Goal: Transaction & Acquisition: Purchase product/service

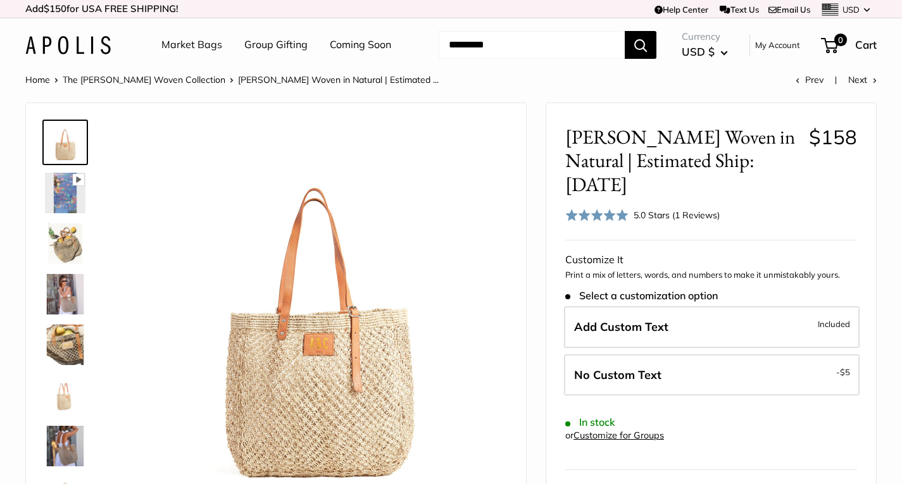
click at [63, 302] on img at bounding box center [65, 294] width 41 height 41
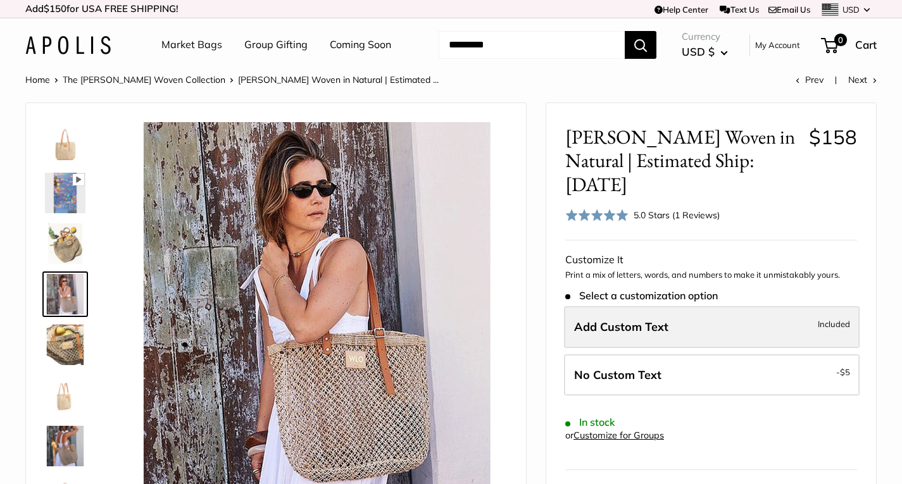
click at [664, 320] on span "Add Custom Text" at bounding box center [621, 327] width 94 height 15
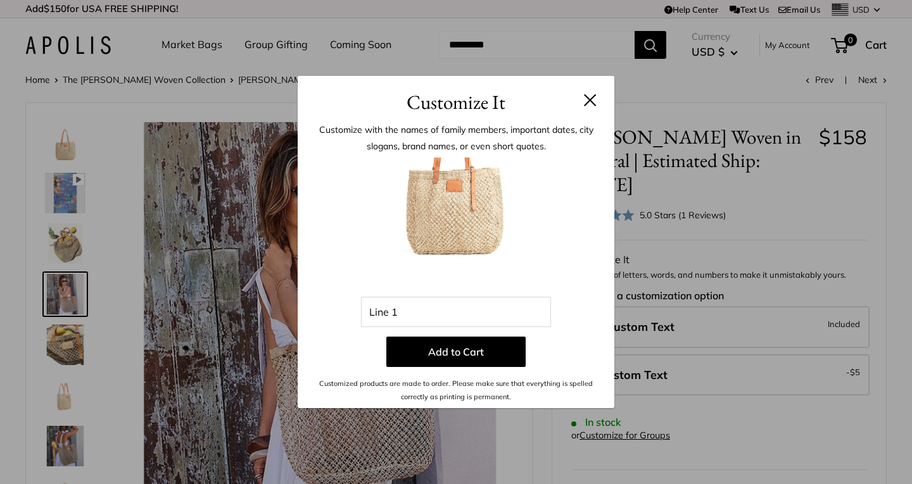
click at [593, 100] on button at bounding box center [590, 100] width 13 height 13
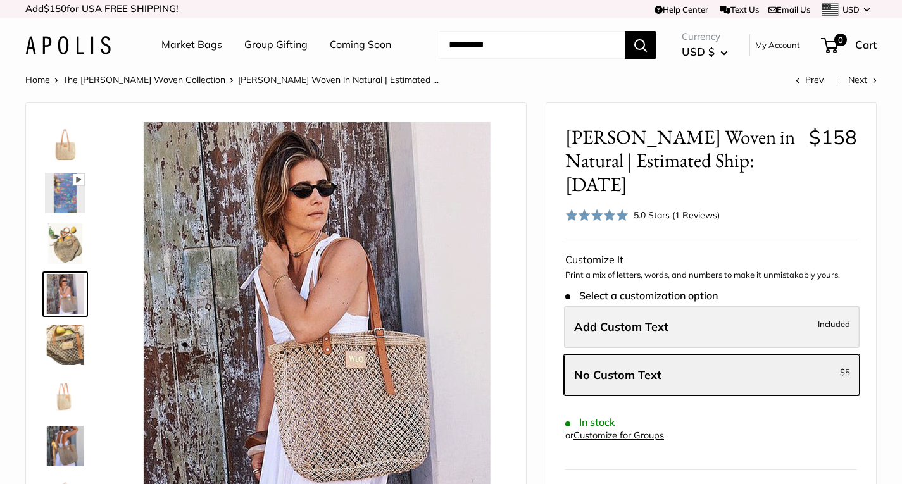
click at [604, 320] on span "Add Custom Text" at bounding box center [621, 327] width 94 height 15
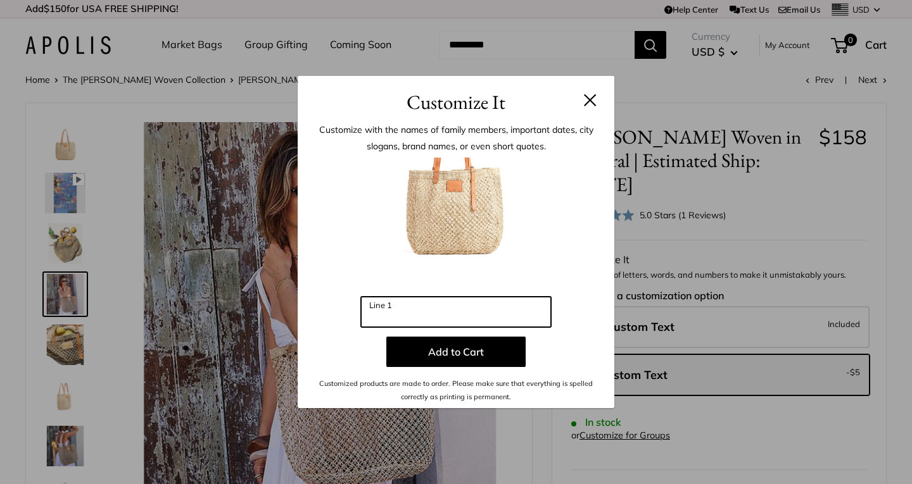
click at [437, 323] on input "Line 1" at bounding box center [456, 312] width 190 height 30
type input "*"
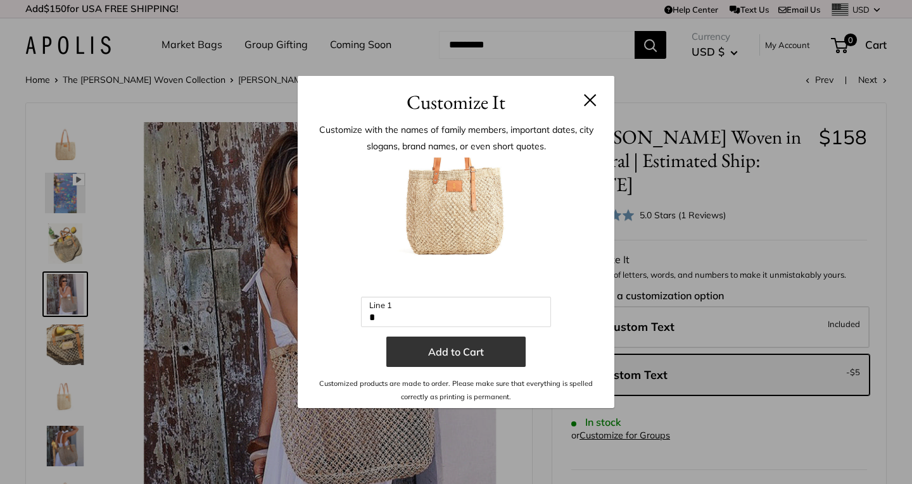
click at [460, 348] on button "Add to Cart" at bounding box center [455, 352] width 139 height 30
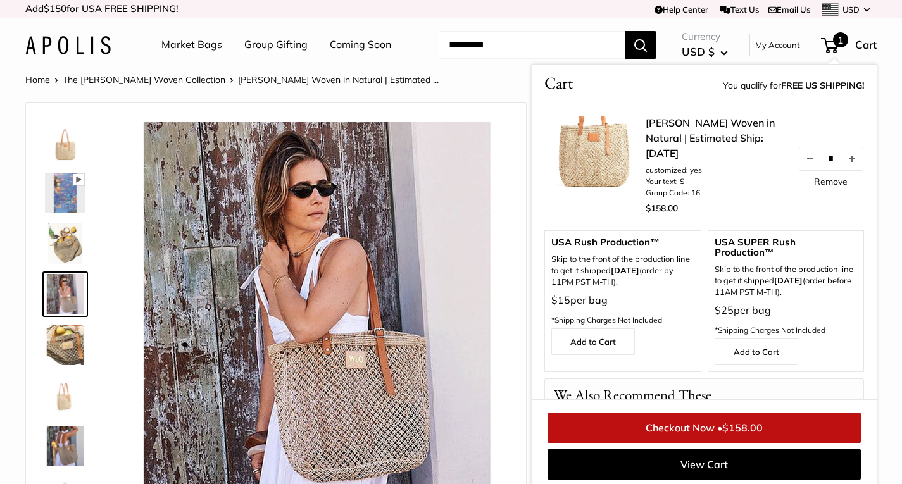
scroll to position [5, 0]
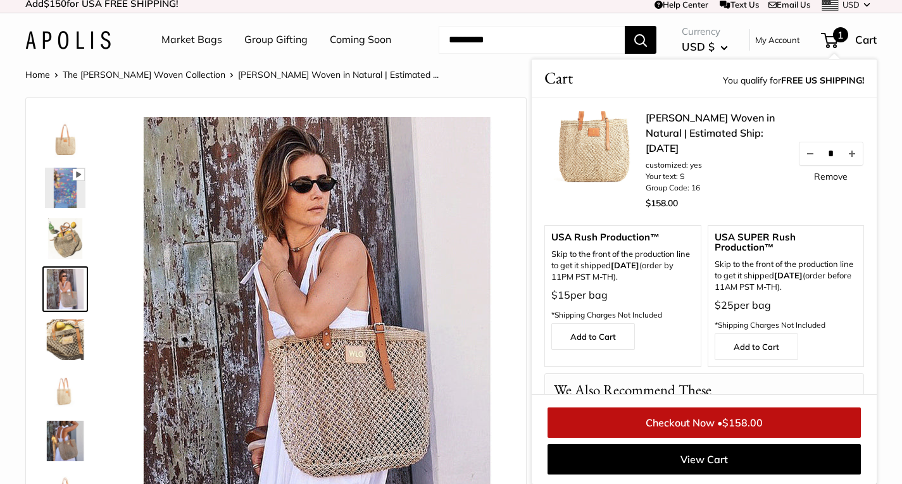
click at [566, 45] on input "Search..." at bounding box center [532, 40] width 186 height 28
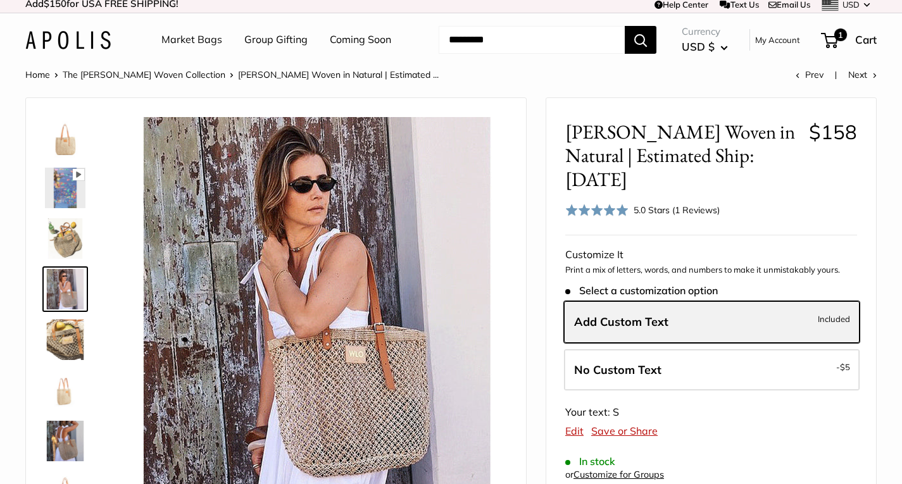
click at [640, 315] on span "Add Custom Text" at bounding box center [621, 322] width 94 height 15
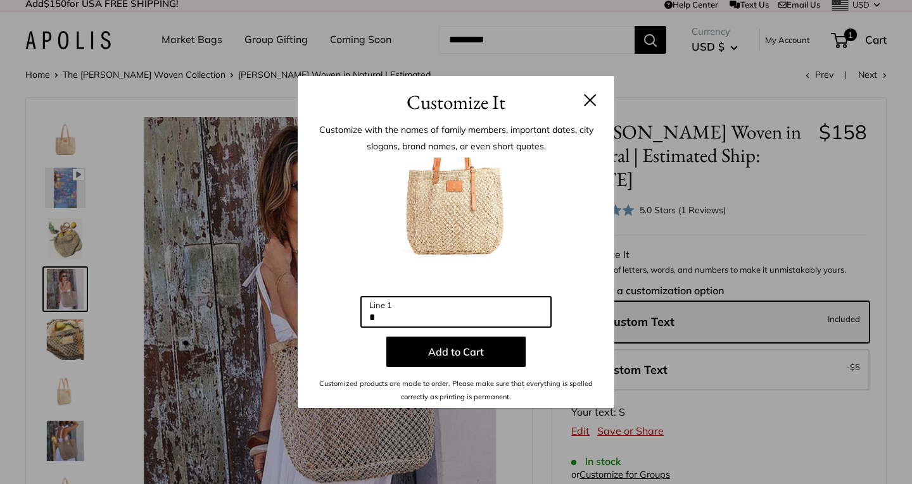
click at [426, 322] on input "*" at bounding box center [456, 312] width 190 height 30
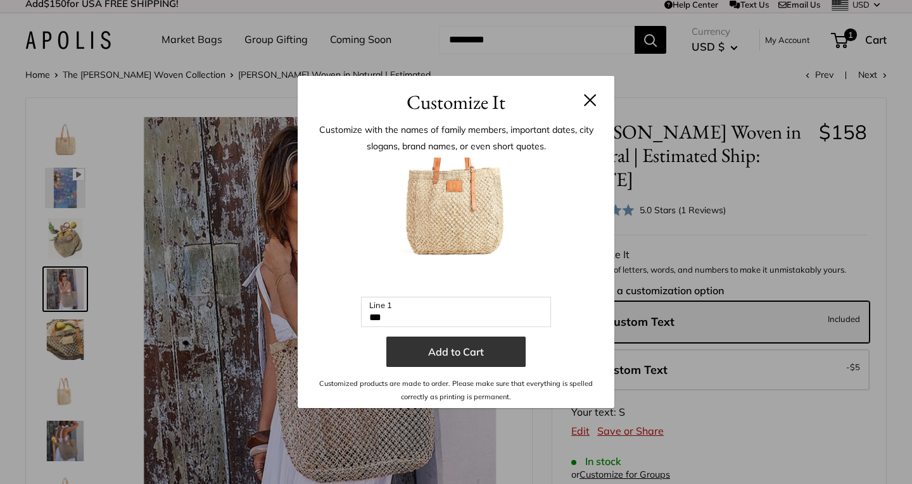
click at [447, 350] on button "Add to Cart" at bounding box center [455, 352] width 139 height 30
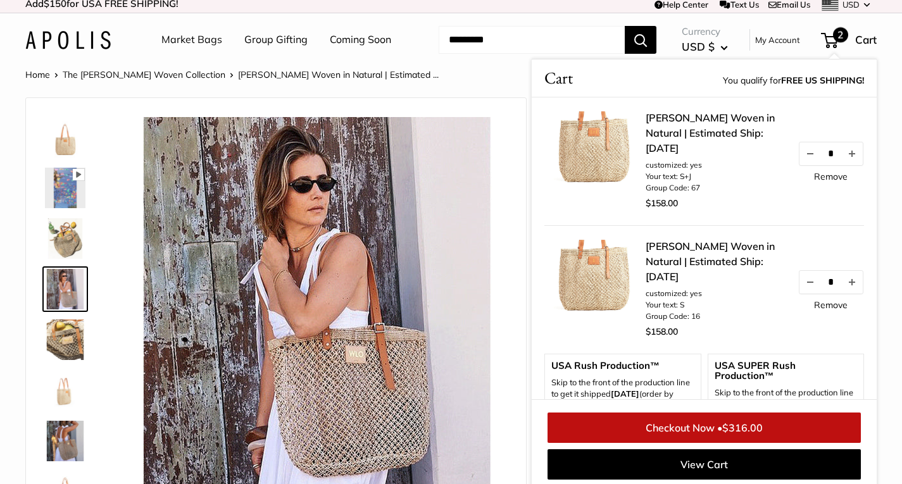
click at [816, 306] on link "Remove" at bounding box center [831, 305] width 34 height 9
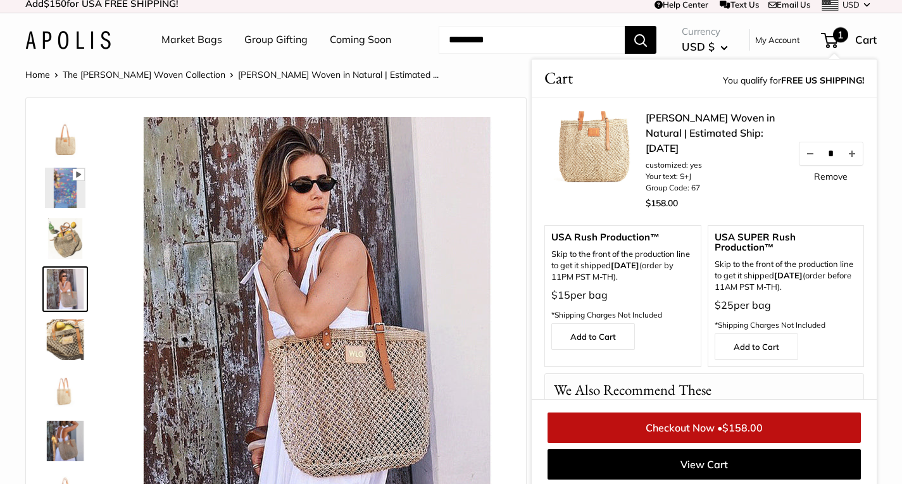
scroll to position [10, 0]
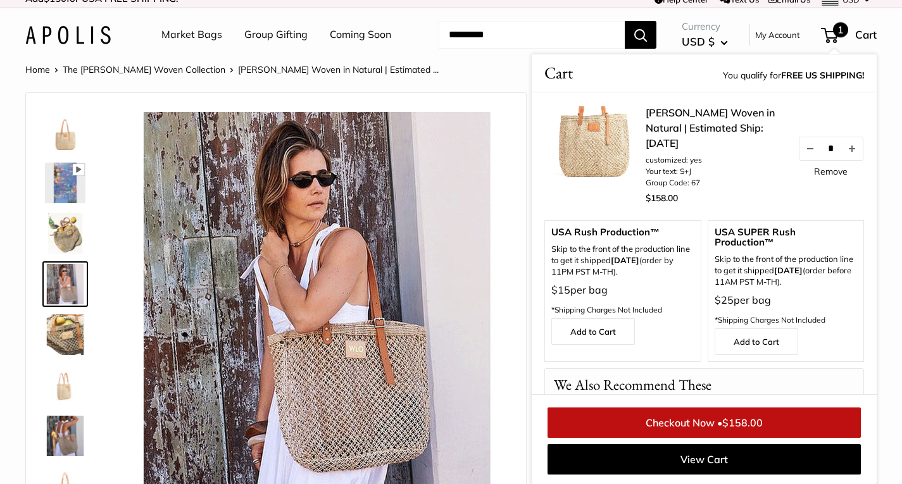
click at [509, 120] on div at bounding box center [317, 302] width 385 height 385
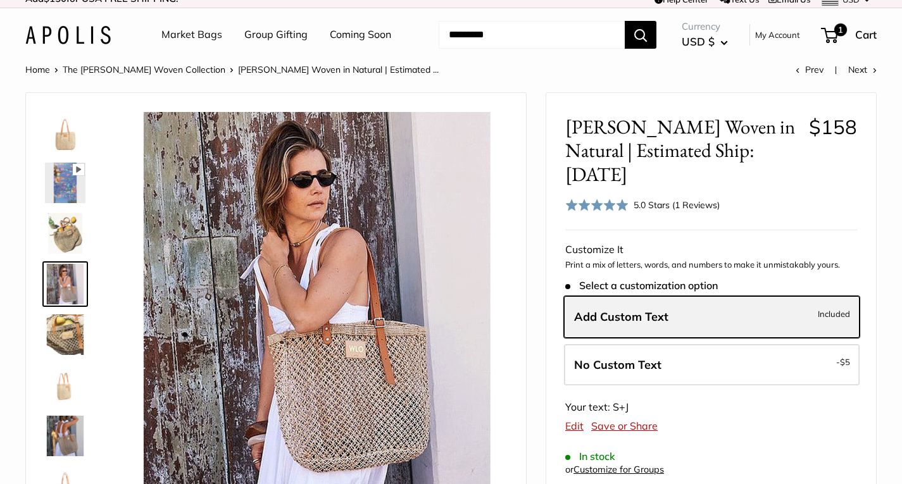
click at [626, 310] on span "Add Custom Text" at bounding box center [621, 317] width 94 height 15
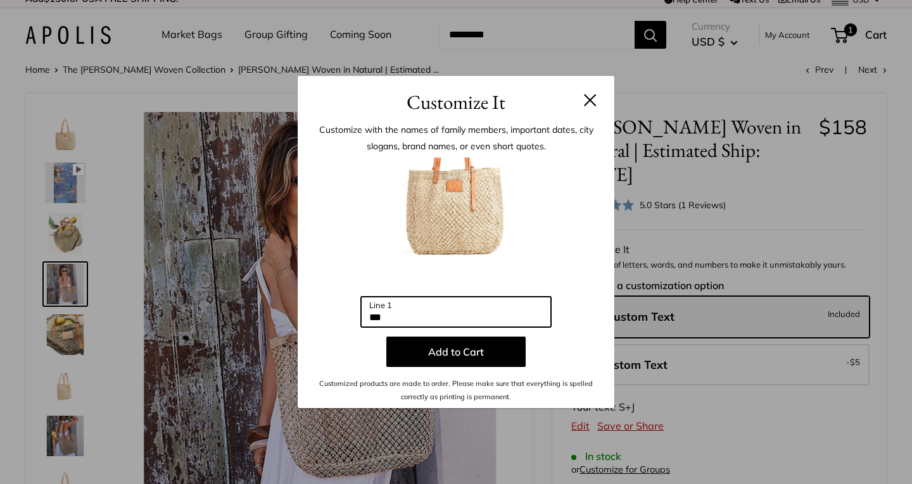
click at [395, 324] on input "***" at bounding box center [456, 312] width 190 height 30
type input "**"
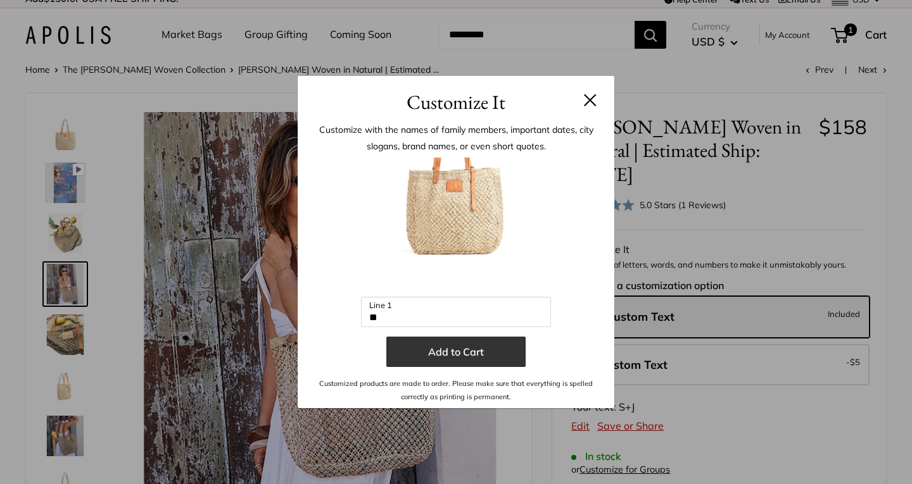
click at [445, 348] on button "Add to Cart" at bounding box center [455, 352] width 139 height 30
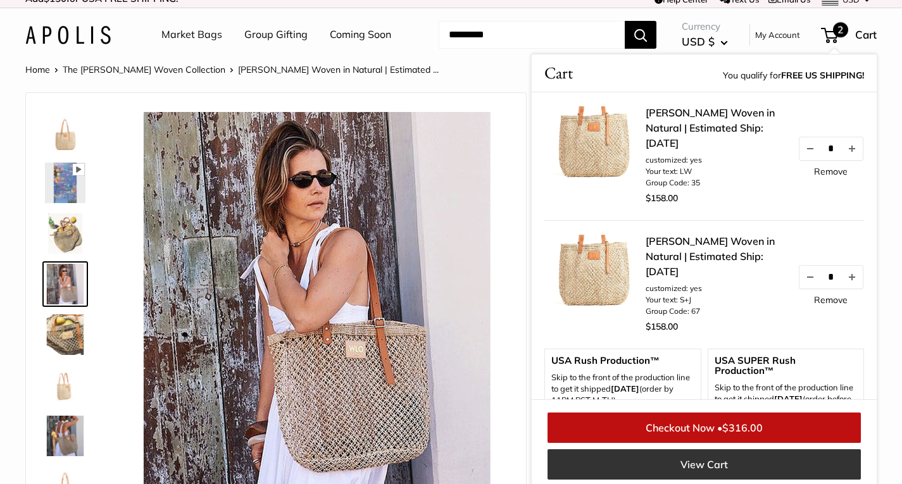
click at [702, 460] on link "View Cart" at bounding box center [704, 465] width 313 height 30
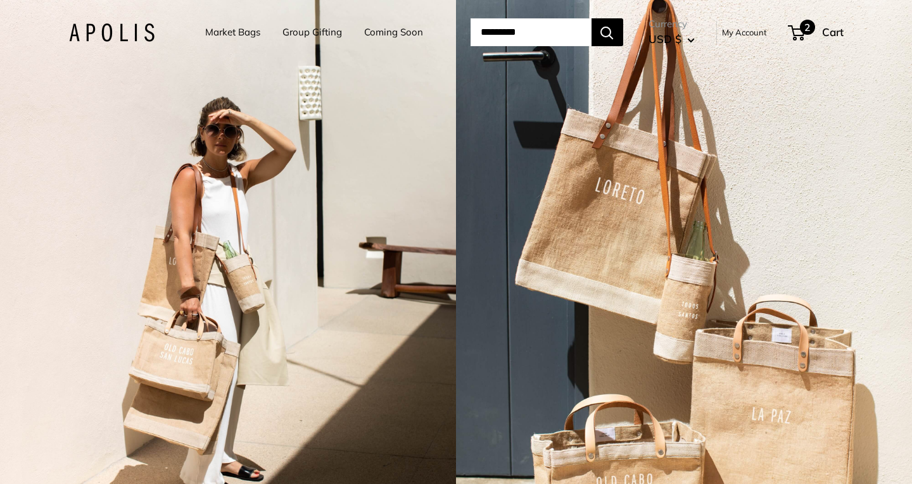
click at [812, 32] on span "2" at bounding box center [807, 27] width 15 height 15
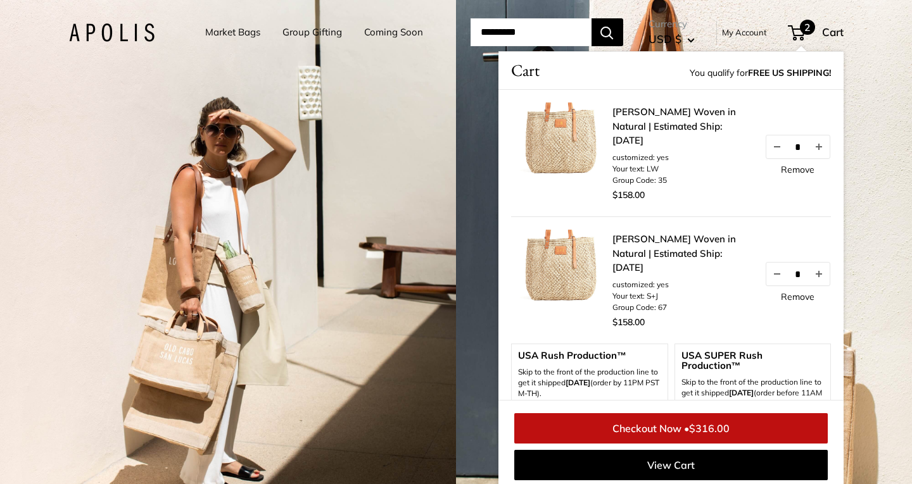
click at [812, 32] on span "2" at bounding box center [807, 27] width 15 height 15
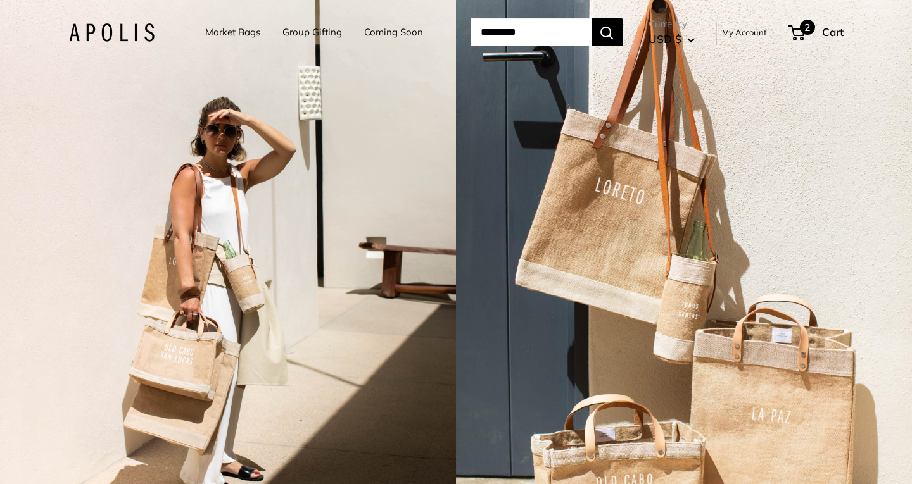
click at [812, 32] on span "2" at bounding box center [807, 27] width 15 height 15
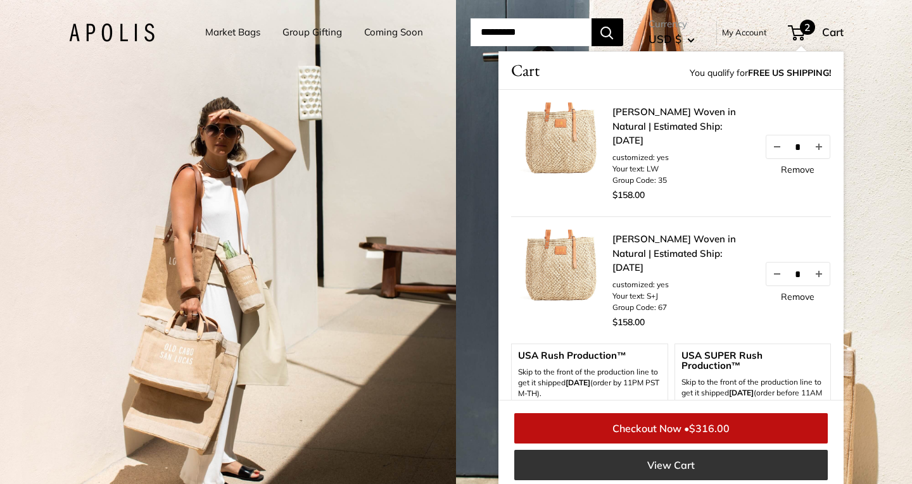
click at [656, 466] on link "View Cart" at bounding box center [670, 465] width 313 height 30
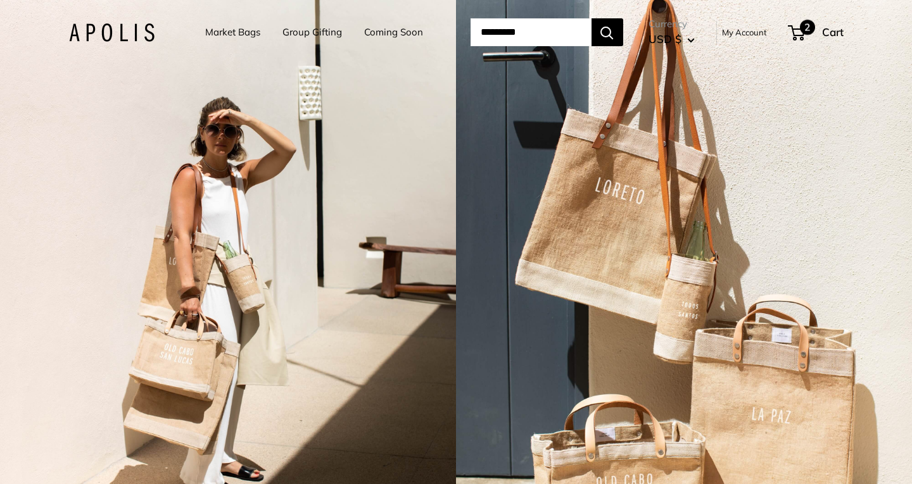
click at [811, 30] on span "2" at bounding box center [807, 27] width 15 height 15
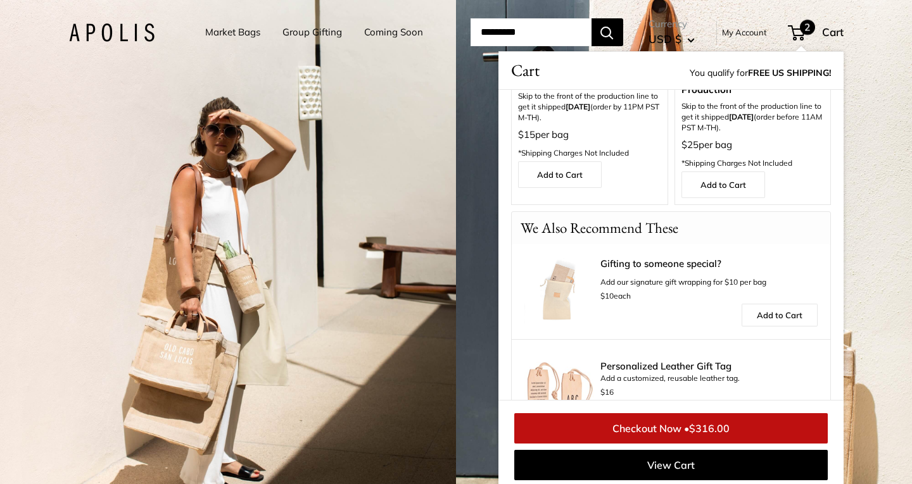
scroll to position [324, 0]
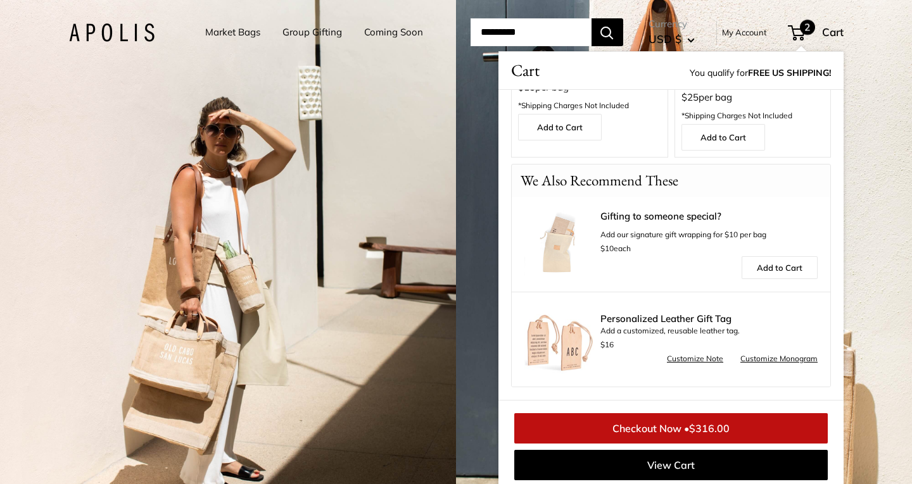
click at [705, 360] on link "Customize Note" at bounding box center [695, 359] width 56 height 14
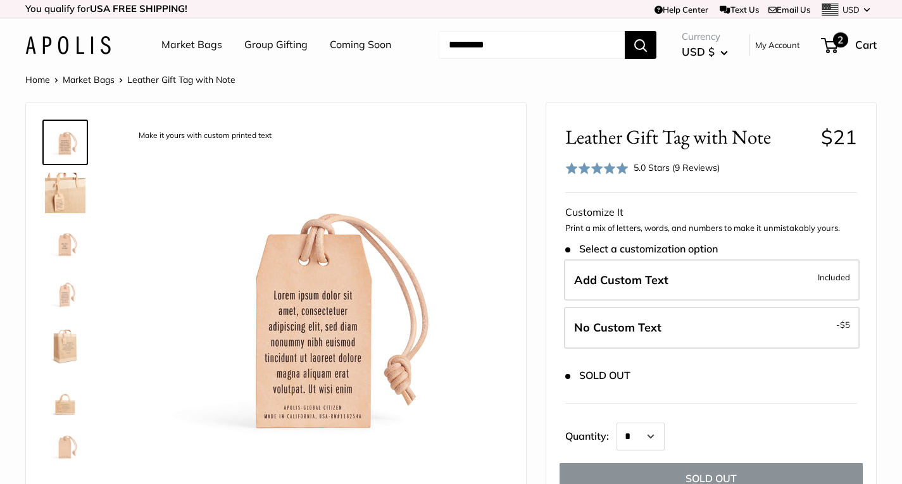
click at [840, 42] on span "2" at bounding box center [840, 39] width 15 height 15
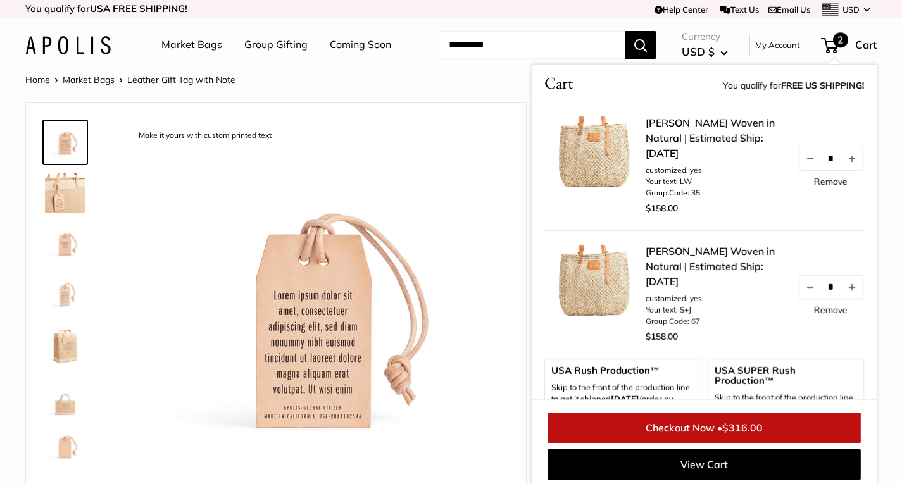
click at [679, 146] on link "[PERSON_NAME] Woven in Natural | Estimated Ship: [DATE]" at bounding box center [715, 138] width 139 height 46
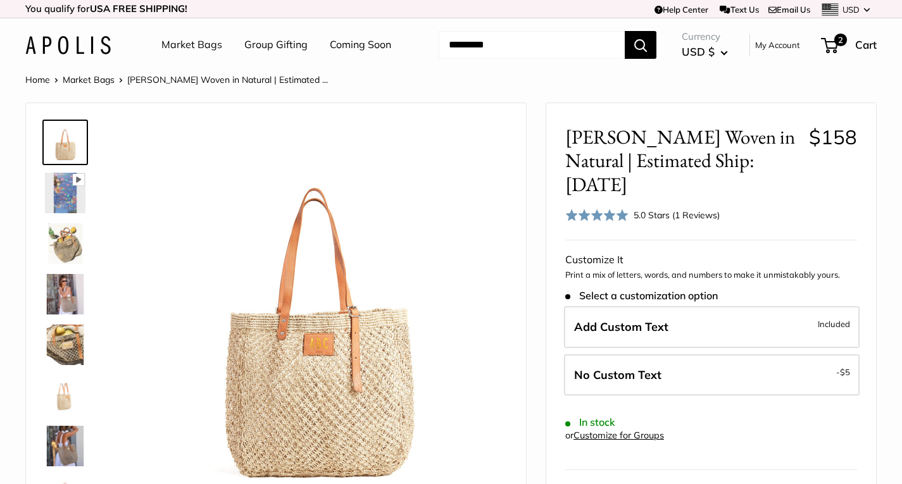
click at [64, 348] on img at bounding box center [65, 345] width 41 height 41
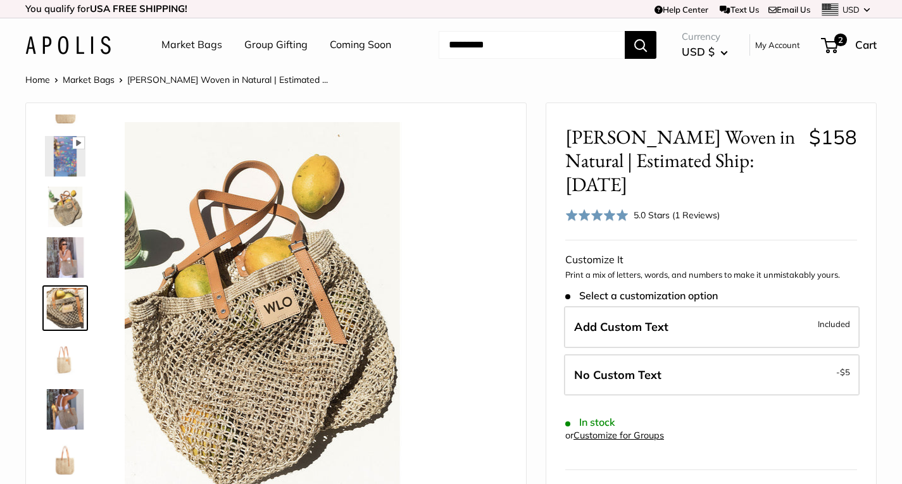
scroll to position [39, 0]
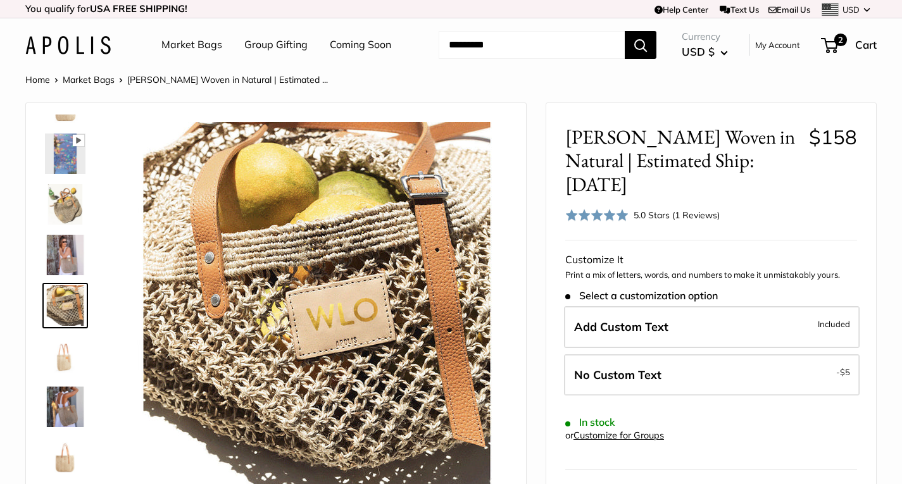
click at [63, 208] on img at bounding box center [65, 204] width 41 height 41
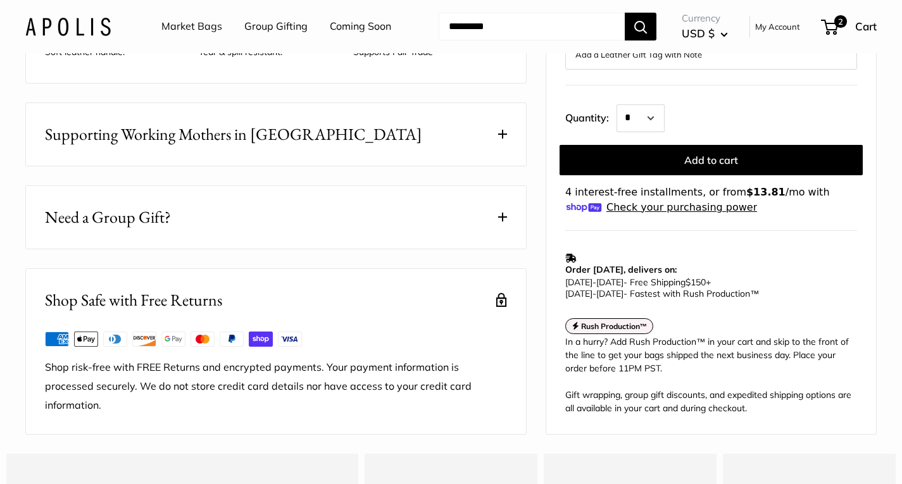
scroll to position [644, 0]
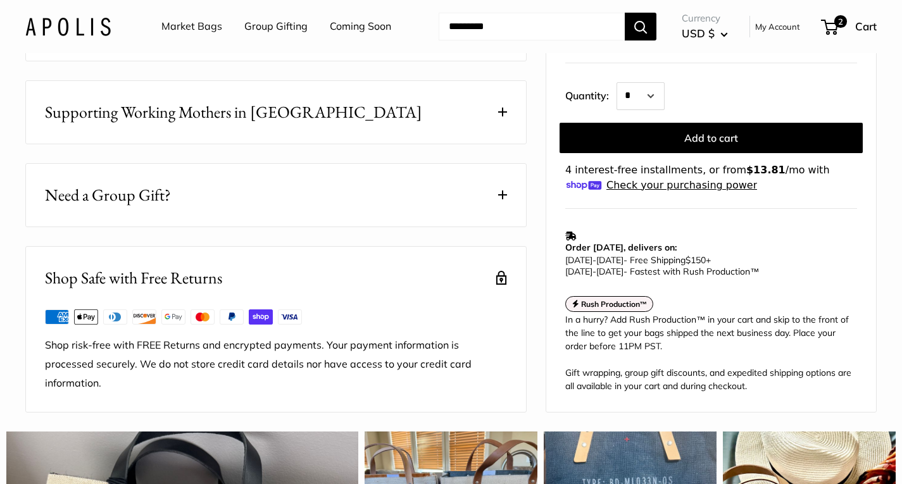
click at [640, 309] on strong "Rush Production™" at bounding box center [614, 304] width 66 height 9
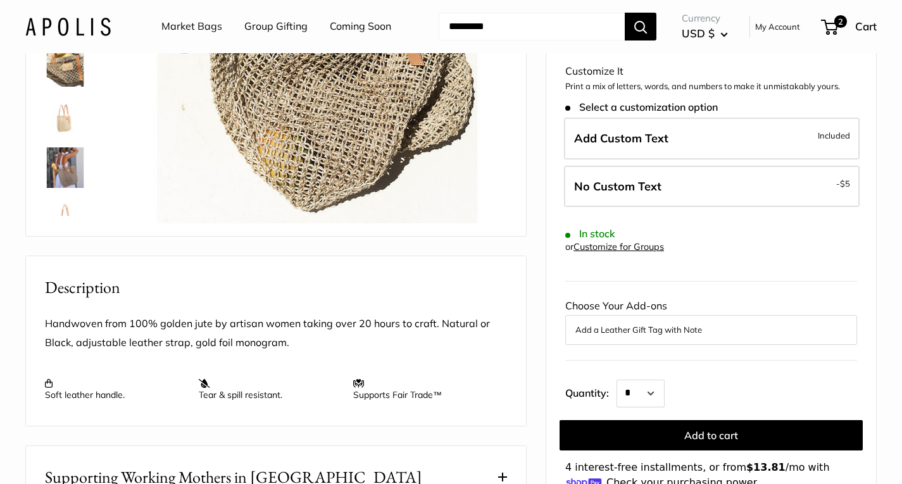
scroll to position [0, 0]
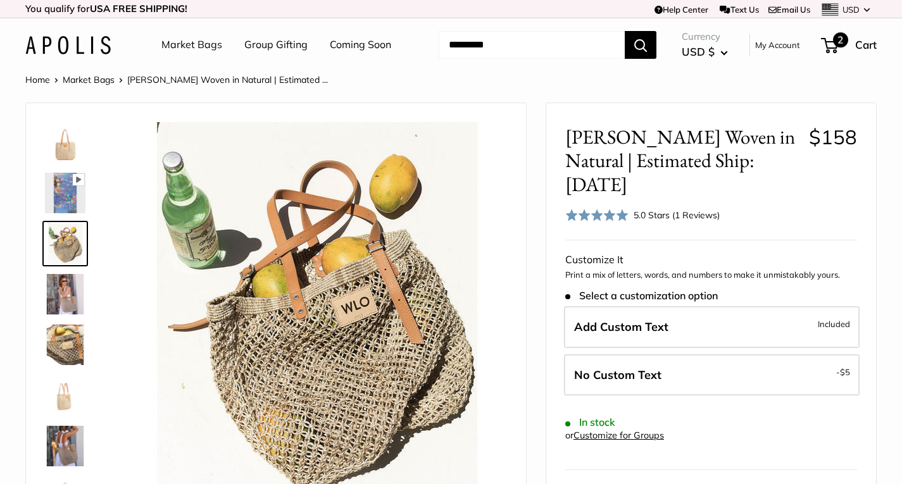
click at [833, 49] on span "2" at bounding box center [829, 45] width 17 height 15
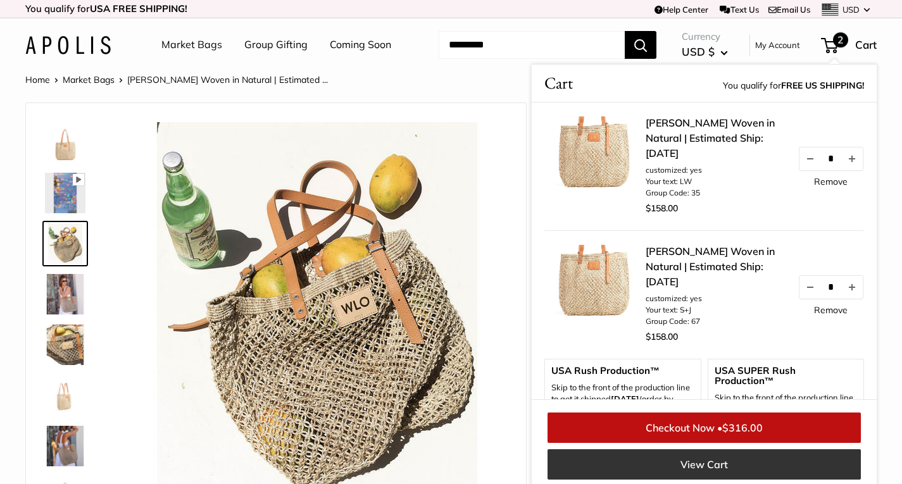
click at [713, 452] on link "View Cart" at bounding box center [704, 465] width 313 height 30
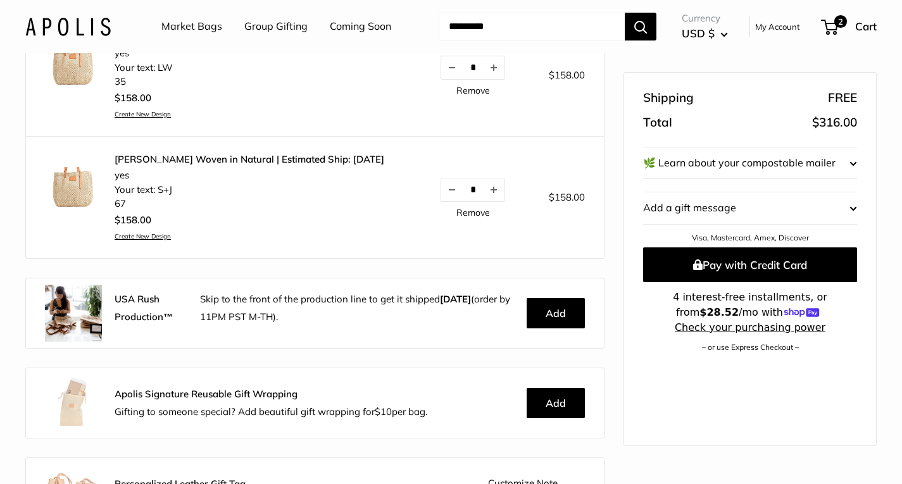
scroll to position [185, 0]
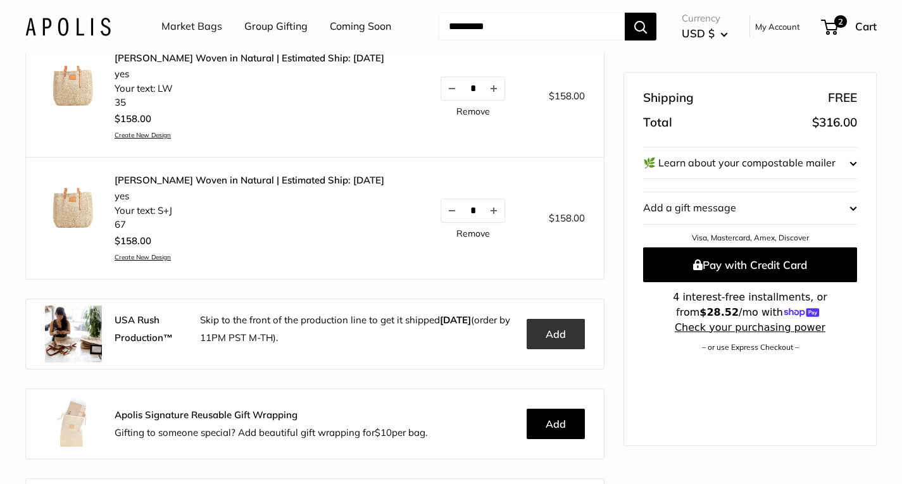
click at [545, 327] on button "Add" at bounding box center [556, 334] width 58 height 30
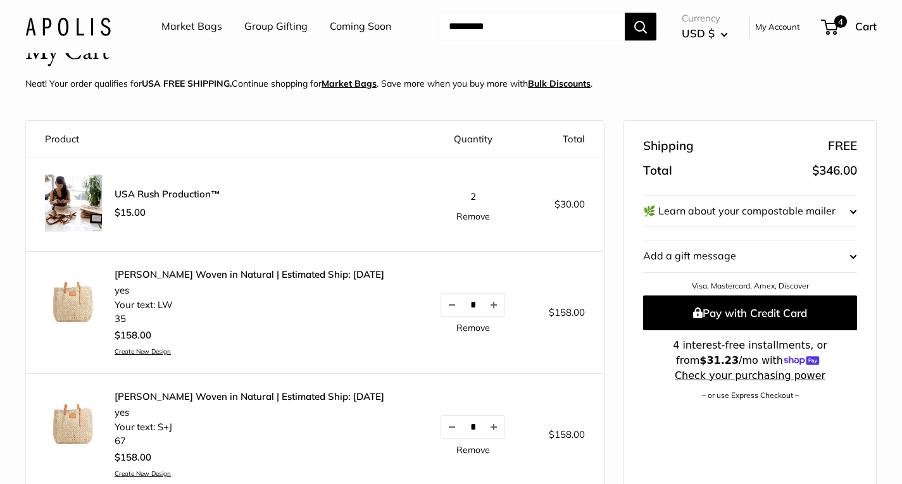
scroll to position [59, 0]
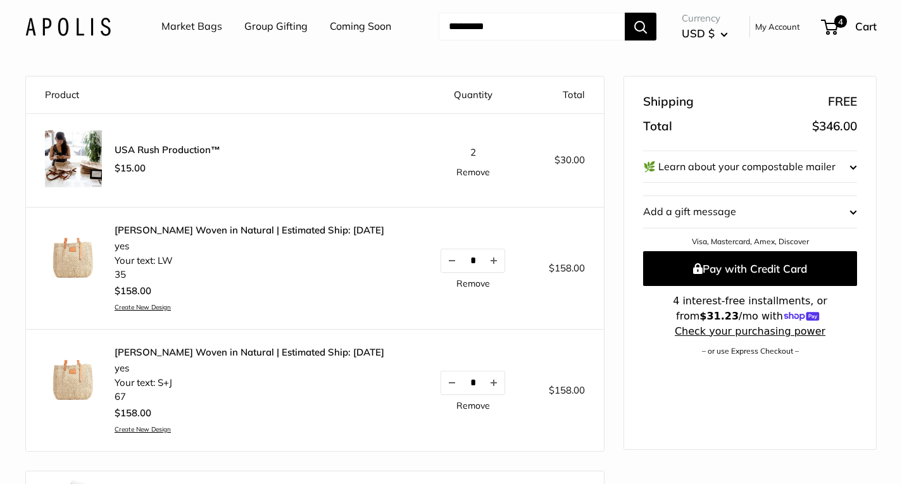
scroll to position [104, 0]
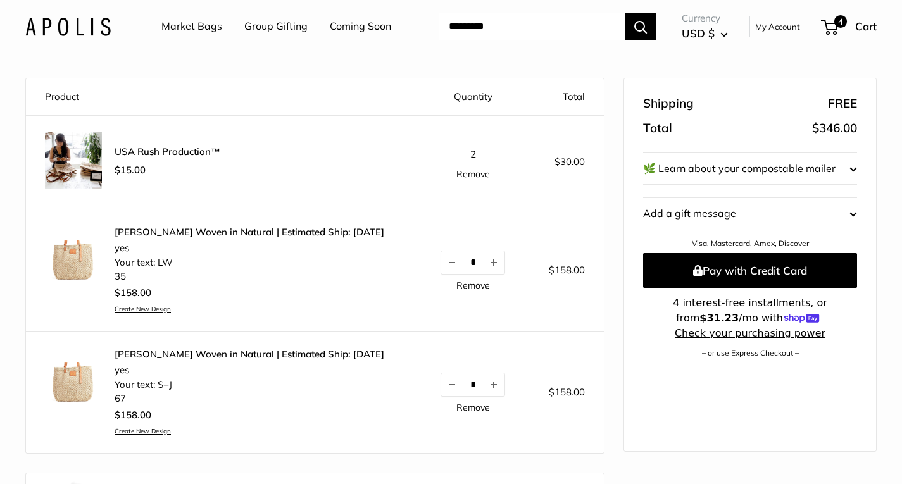
click at [646, 363] on shop-pay-wallet-button at bounding box center [644, 369] width 3 height 13
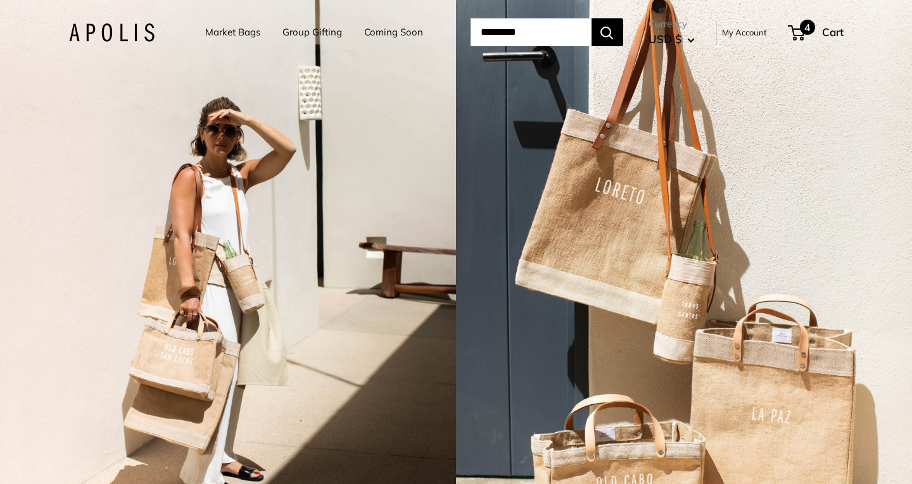
click at [815, 28] on span "4" at bounding box center [807, 27] width 15 height 15
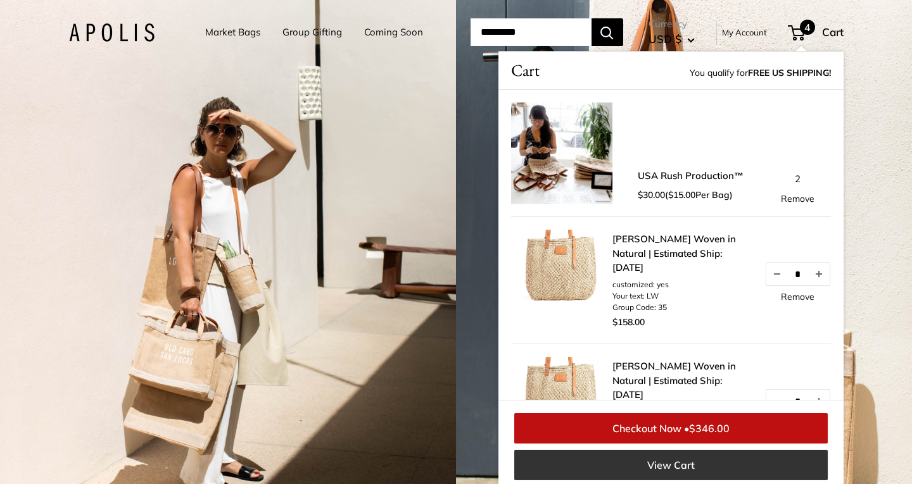
click at [676, 457] on link "View Cart" at bounding box center [670, 465] width 313 height 30
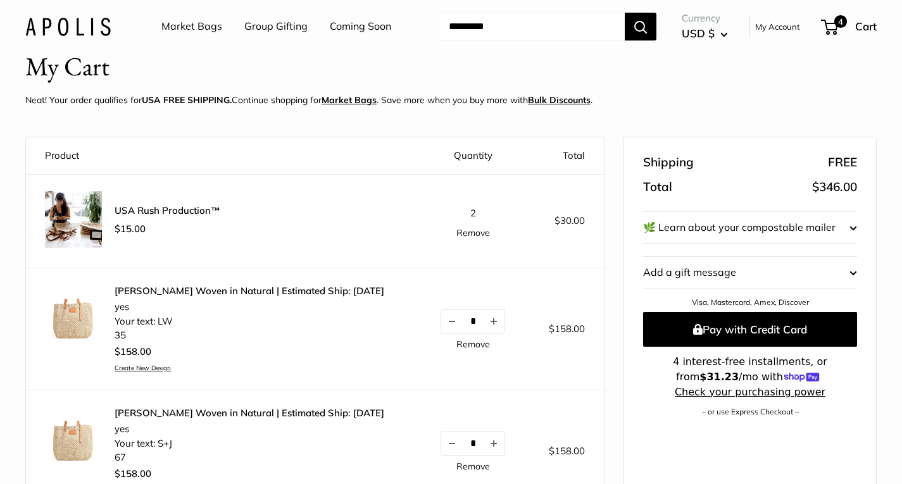
scroll to position [48, 0]
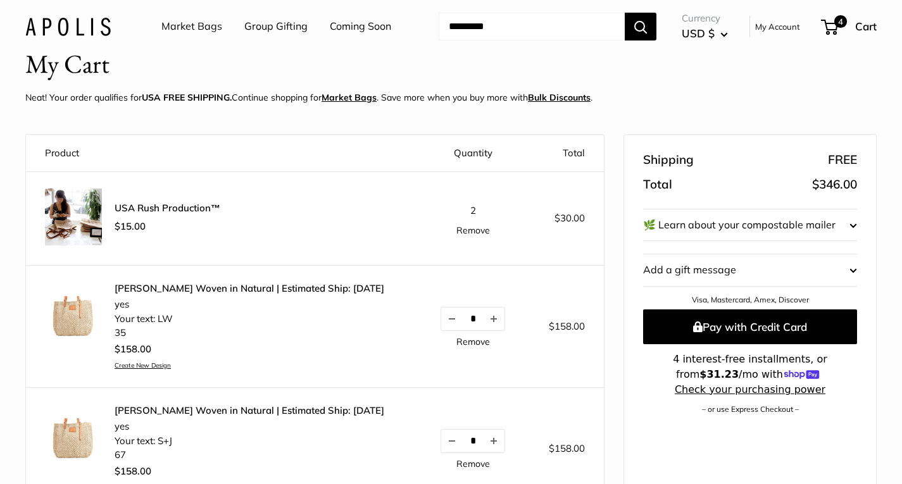
click at [538, 33] on input "Search..." at bounding box center [532, 27] width 186 height 28
click at [538, 36] on input "Search..." at bounding box center [532, 27] width 186 height 28
click at [538, 36] on input "*" at bounding box center [532, 27] width 186 height 28
type input "********"
click at [625, 13] on button "Search" at bounding box center [641, 27] width 32 height 28
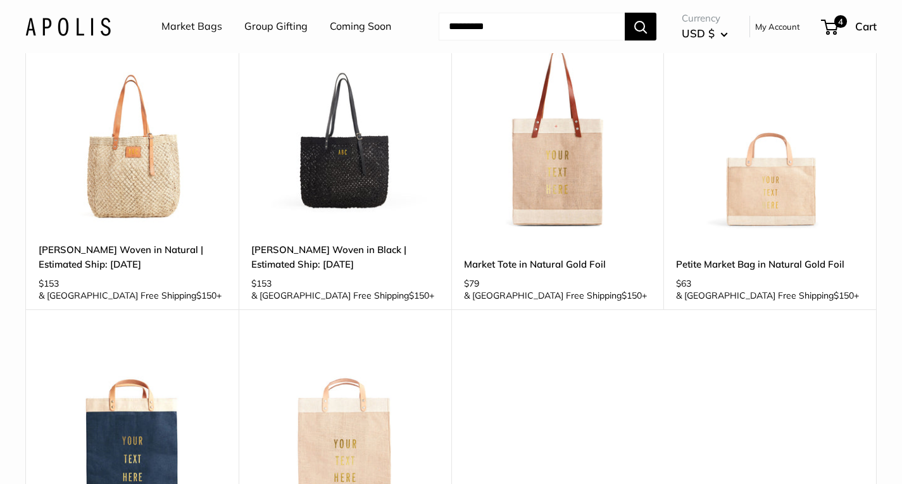
scroll to position [177, 0]
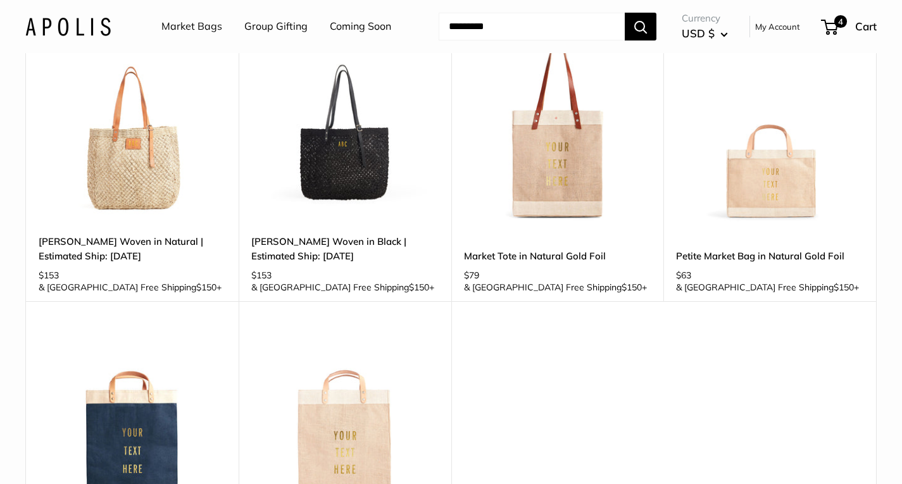
click at [0, 0] on img at bounding box center [0, 0] width 0 height 0
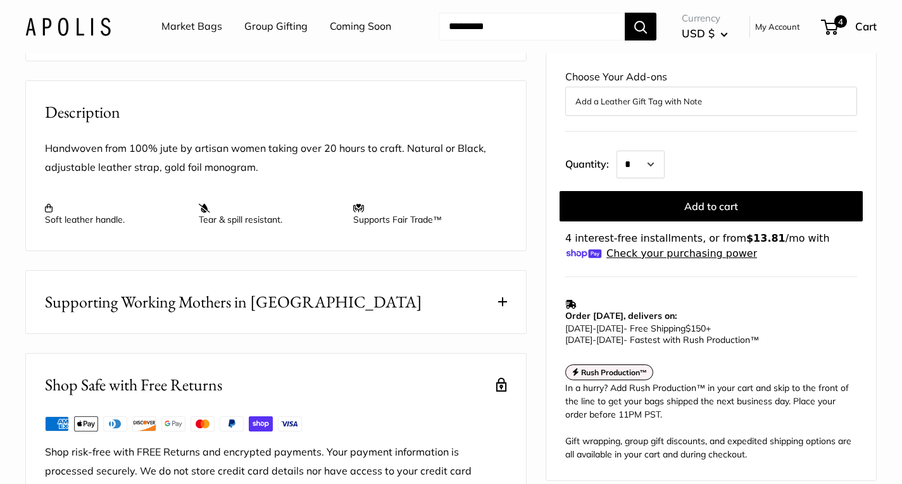
scroll to position [456, 0]
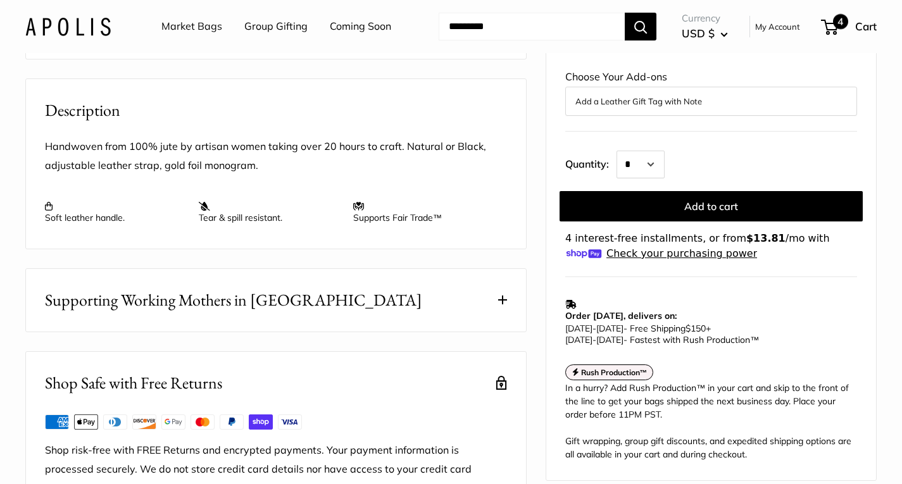
click at [837, 18] on span "4" at bounding box center [840, 21] width 15 height 15
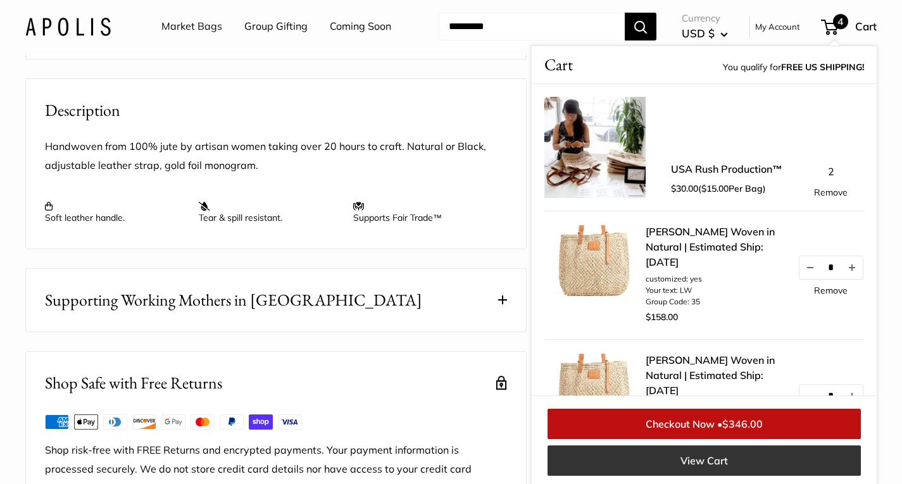
click at [700, 454] on link "View Cart" at bounding box center [704, 461] width 313 height 30
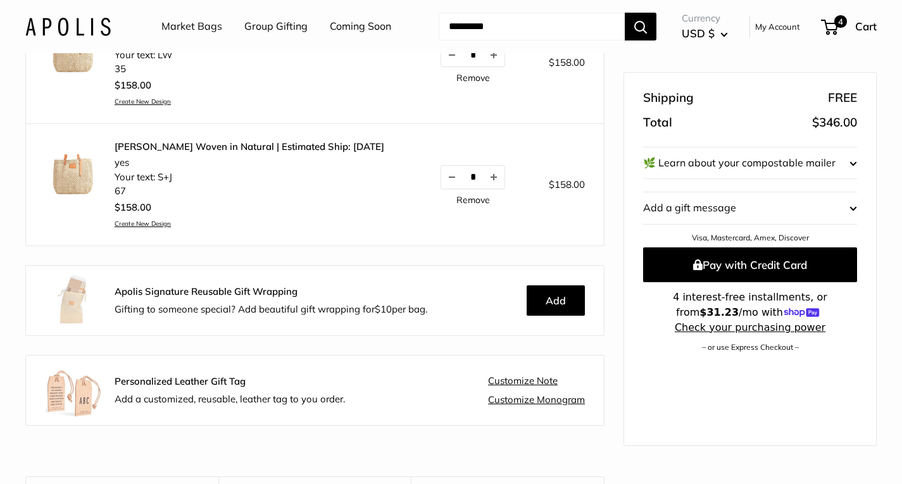
scroll to position [291, 0]
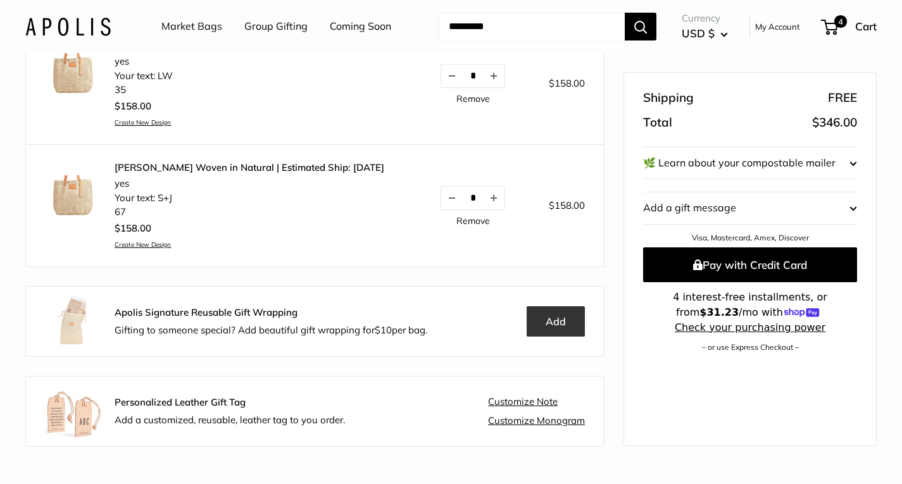
click at [554, 320] on button "Add" at bounding box center [556, 322] width 58 height 30
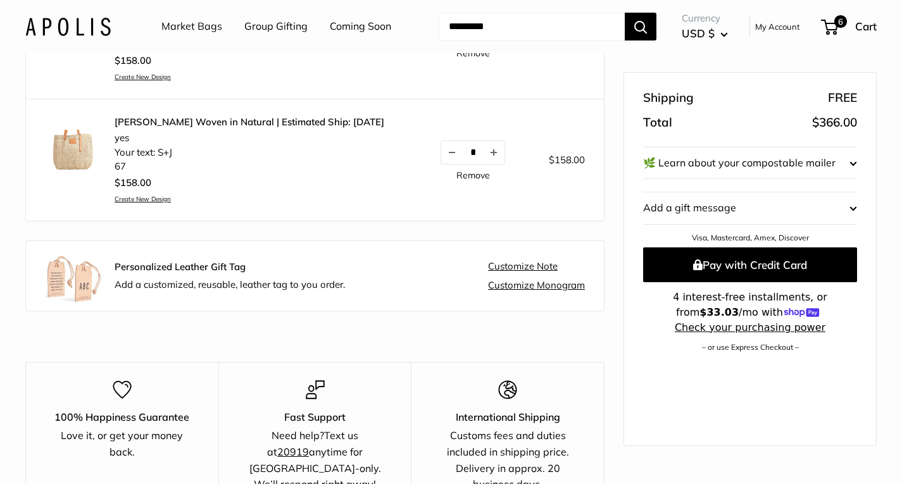
scroll to position [429, 0]
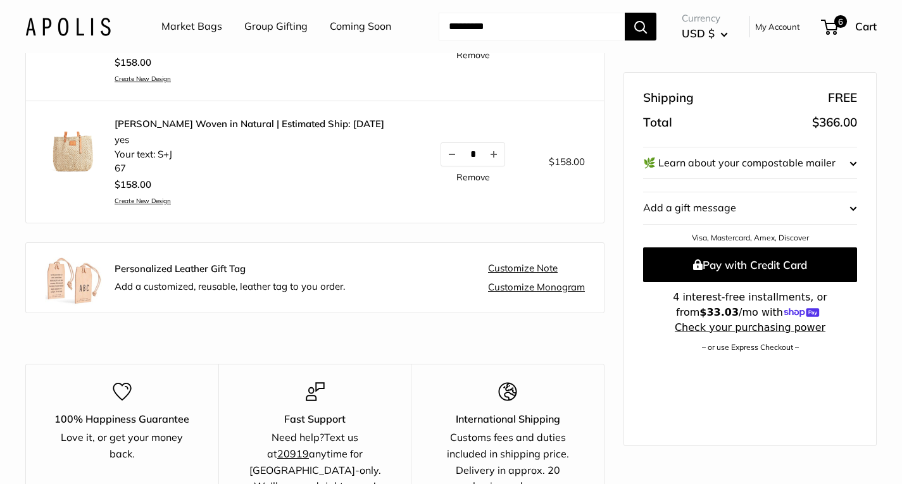
click at [521, 267] on link "Customize Note" at bounding box center [523, 268] width 70 height 11
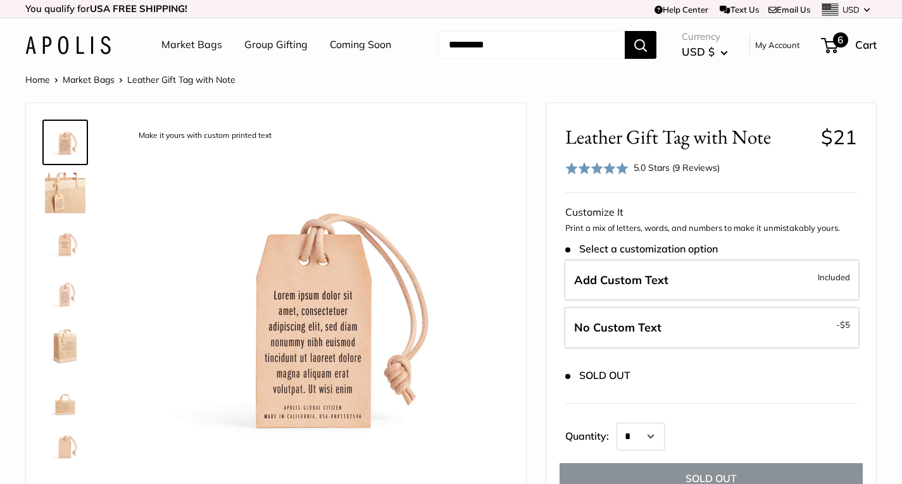
click at [841, 44] on span "6" at bounding box center [840, 39] width 15 height 15
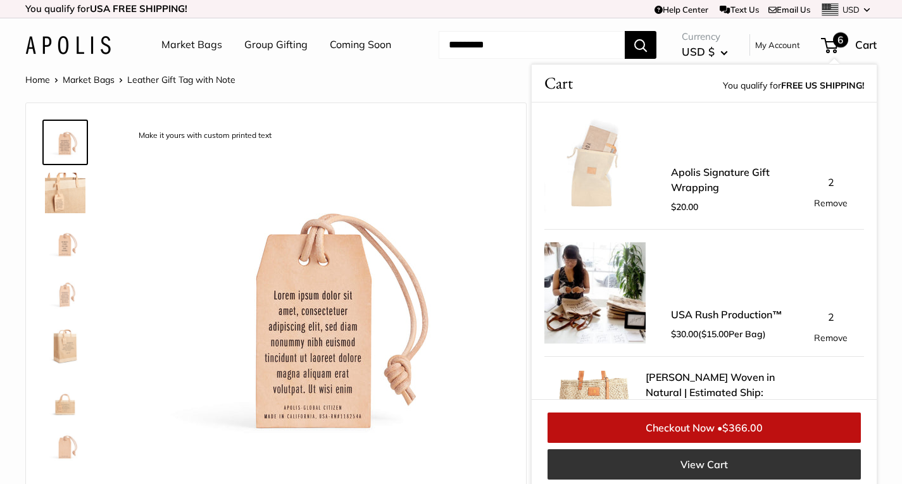
click at [738, 461] on link "View Cart" at bounding box center [704, 465] width 313 height 30
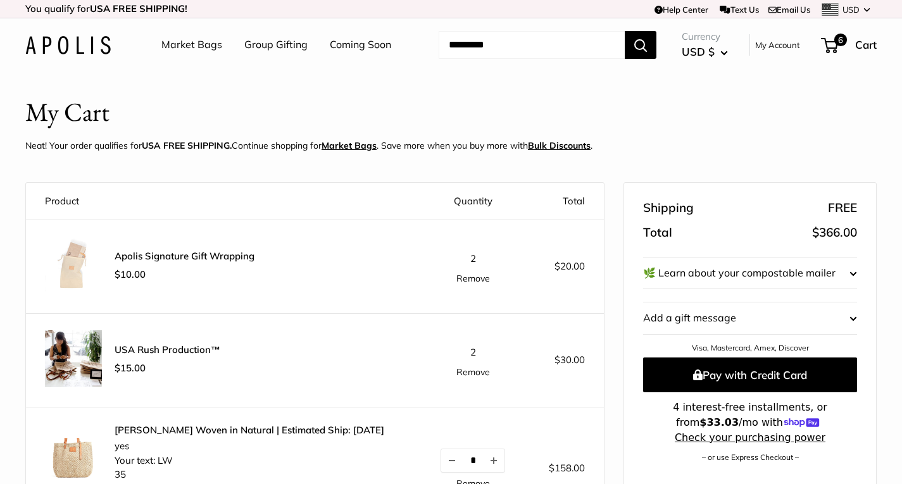
click at [646, 467] on shop-pay-wallet-button at bounding box center [644, 473] width 3 height 13
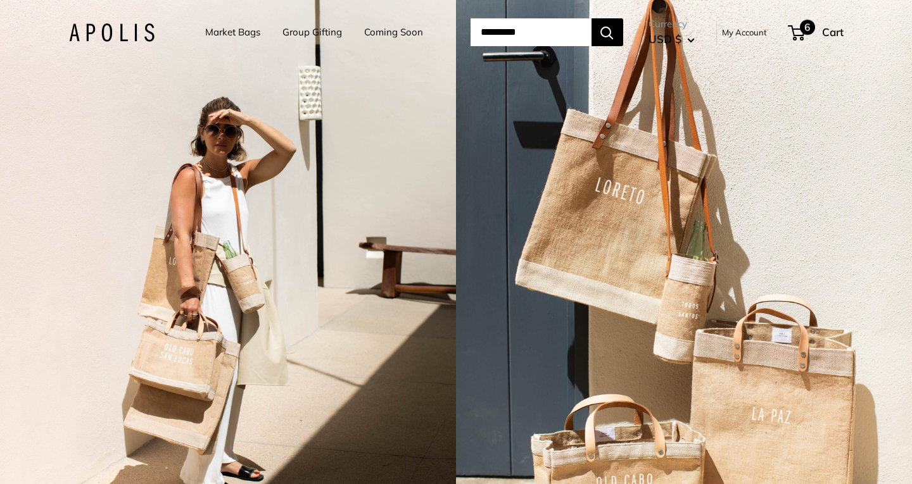
click at [815, 34] on span "6" at bounding box center [807, 27] width 15 height 15
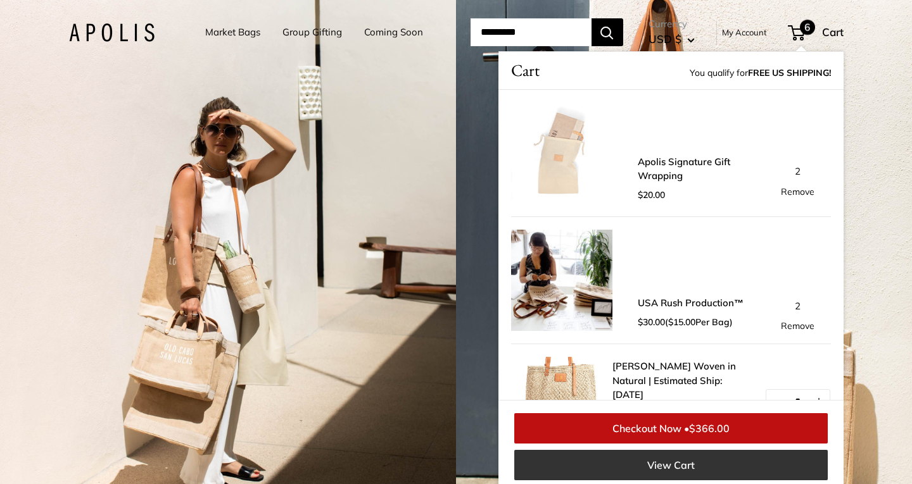
click at [679, 466] on link "View Cart" at bounding box center [670, 465] width 313 height 30
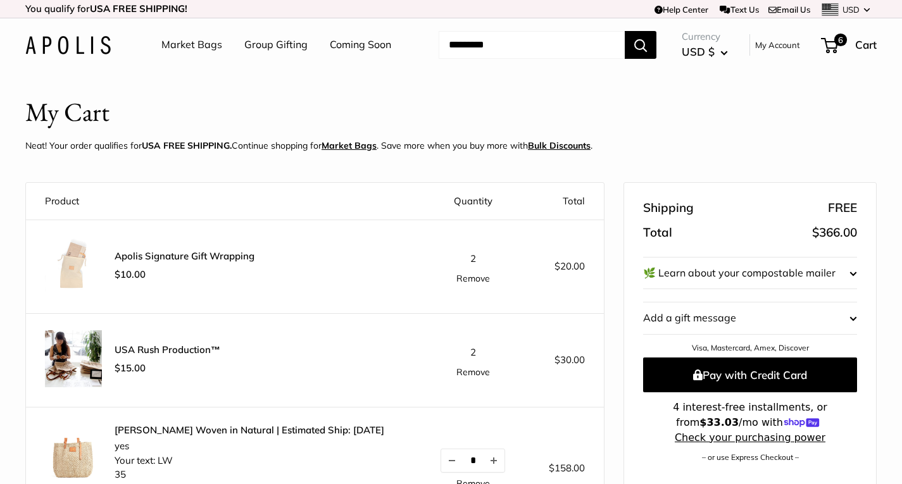
click at [460, 278] on link "Remove" at bounding box center [474, 278] width 34 height 9
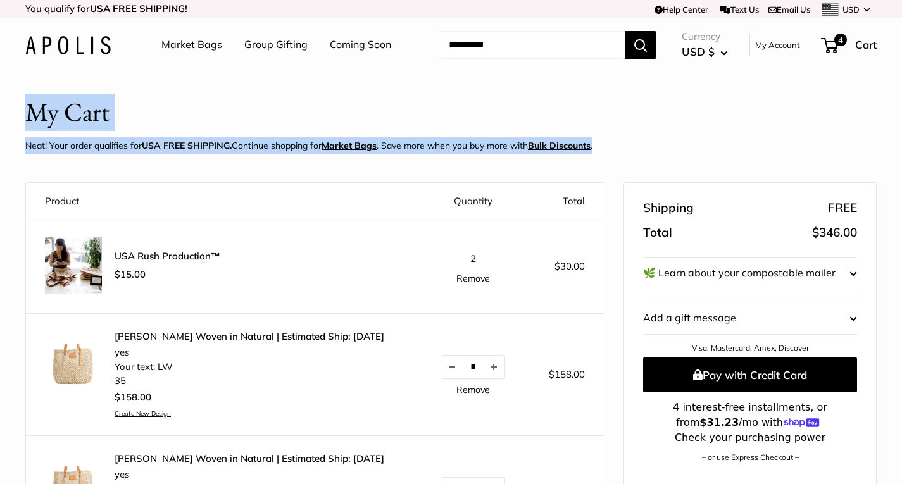
drag, startPoint x: 899, startPoint y: 44, endPoint x: 908, endPoint y: 167, distance: 123.2
click at [807, 129] on header "My Cart Neat! Your order qualifies for USA FREE SHIPPING. Continue shopping for…" at bounding box center [451, 127] width 852 height 66
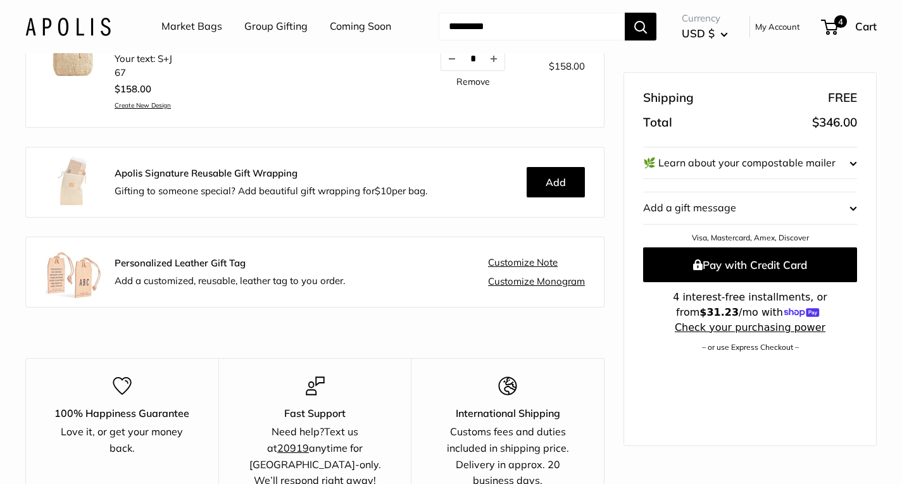
scroll to position [429, 0]
click at [559, 182] on button "Add" at bounding box center [556, 183] width 58 height 30
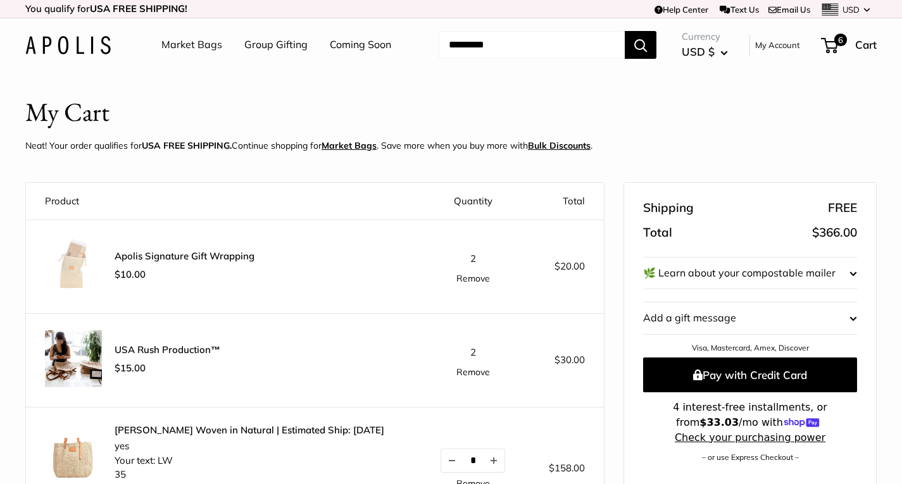
click at [465, 281] on link "Remove" at bounding box center [474, 278] width 34 height 9
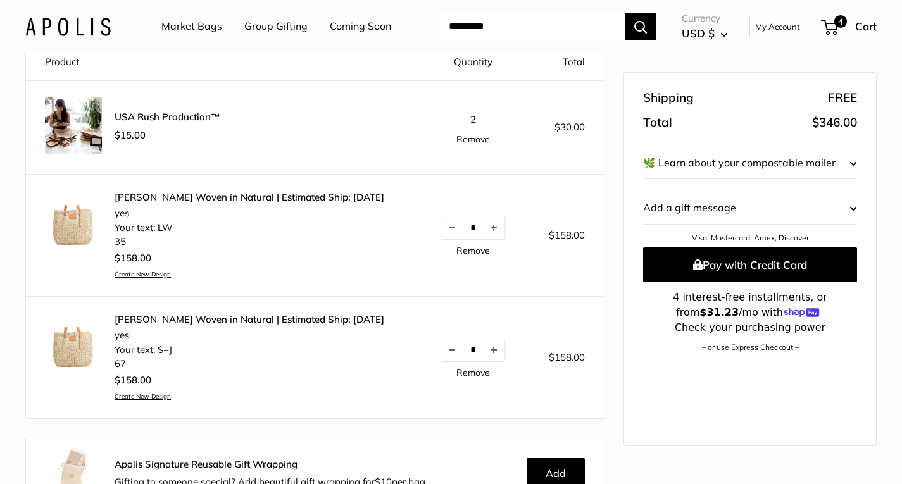
scroll to position [141, 0]
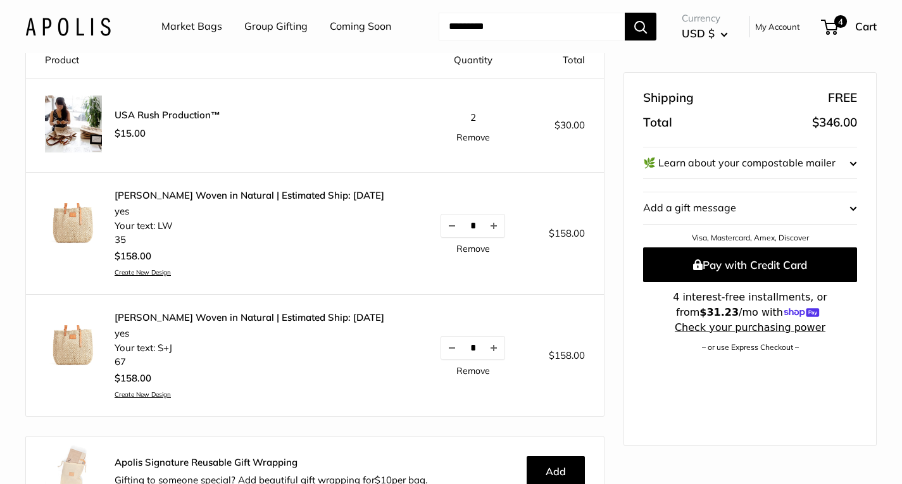
click at [646, 357] on shop-pay-wallet-button at bounding box center [644, 363] width 3 height 13
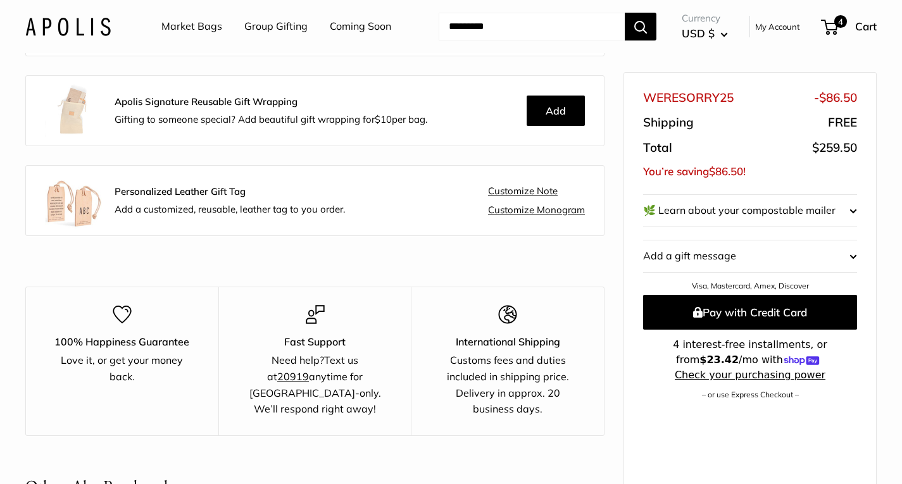
scroll to position [507, 0]
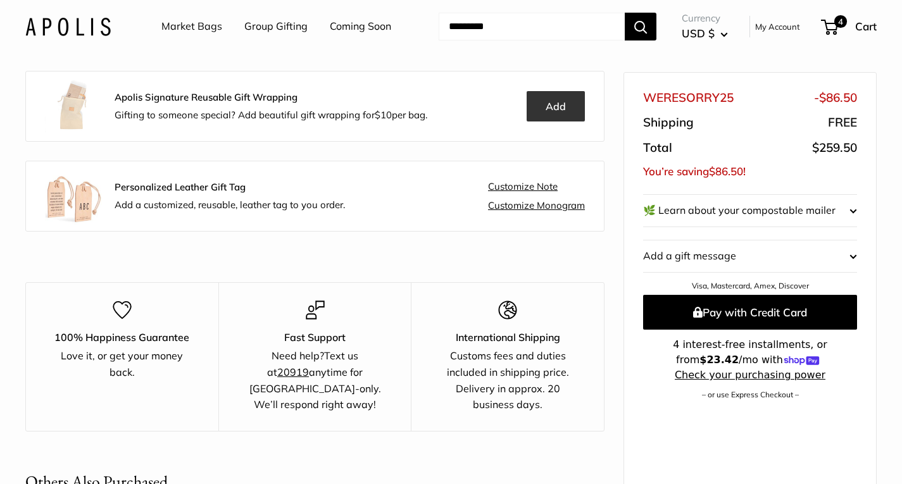
click at [547, 103] on button "Add" at bounding box center [556, 106] width 58 height 30
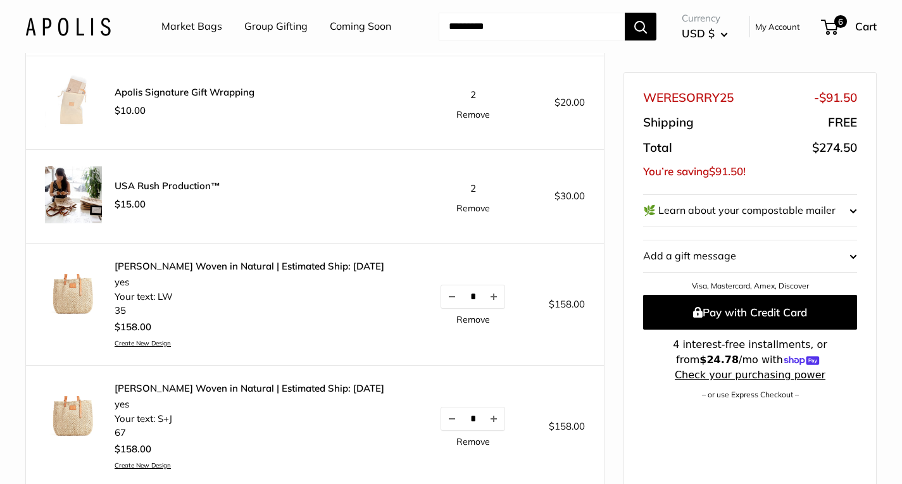
scroll to position [158, 0]
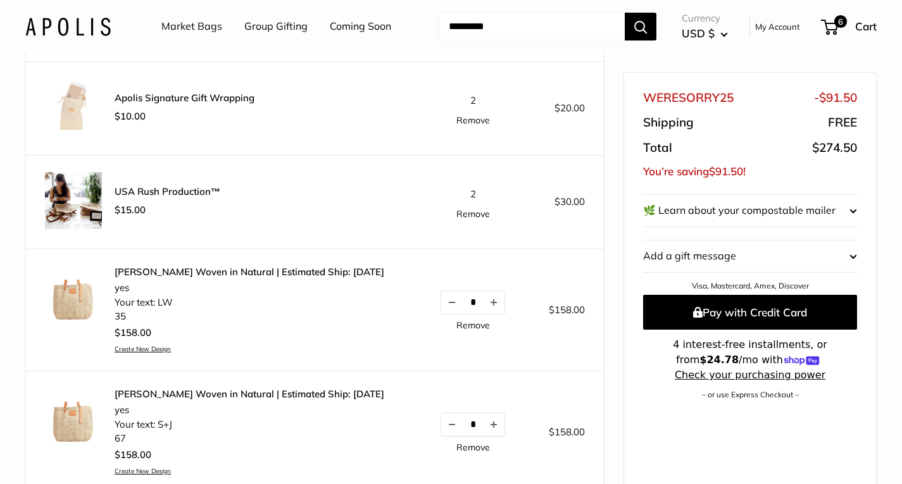
click at [646, 405] on shop-pay-wallet-button at bounding box center [644, 411] width 3 height 13
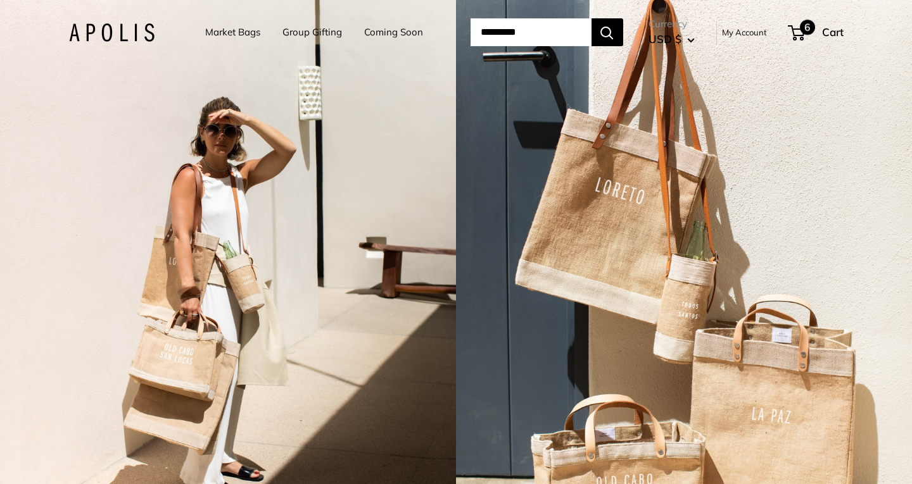
click at [814, 29] on span "6" at bounding box center [807, 27] width 15 height 15
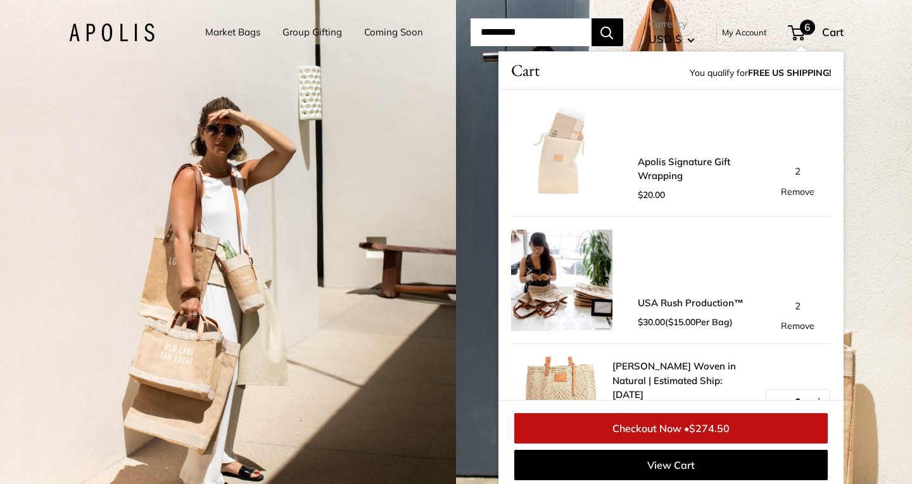
click at [794, 190] on link "Remove" at bounding box center [798, 191] width 34 height 9
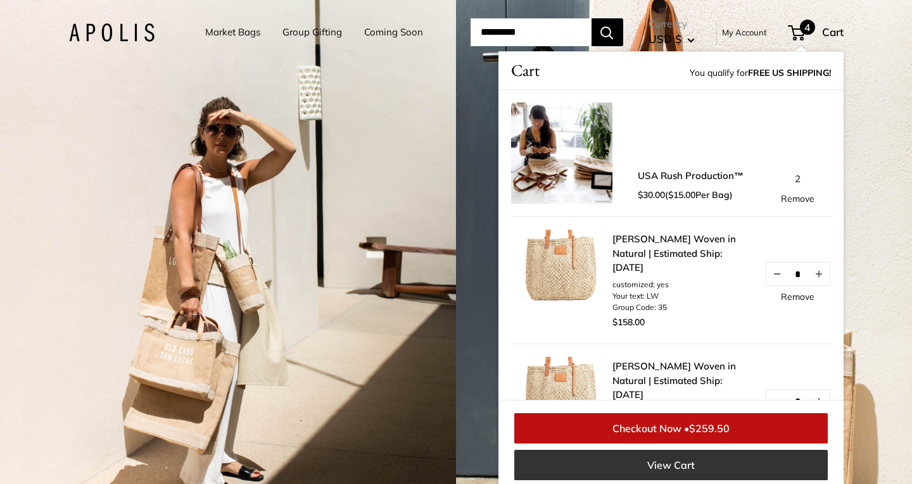
click at [673, 461] on link "View Cart" at bounding box center [670, 465] width 313 height 30
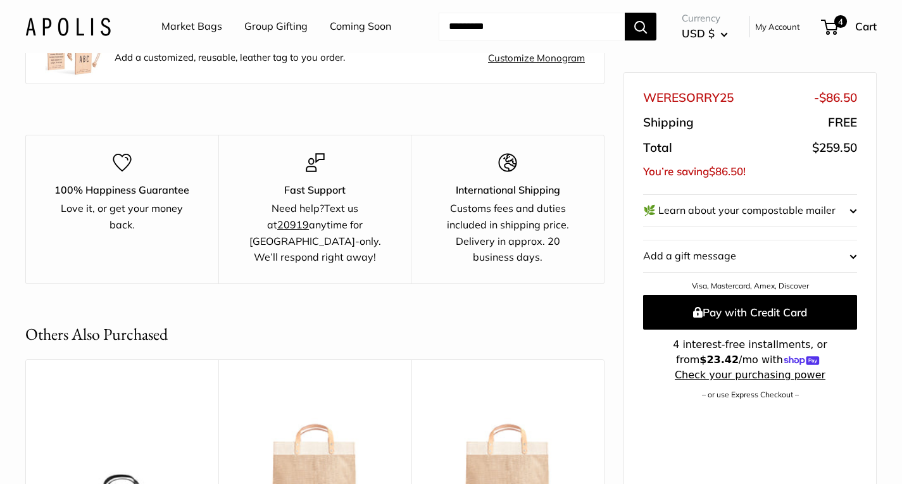
scroll to position [647, 0]
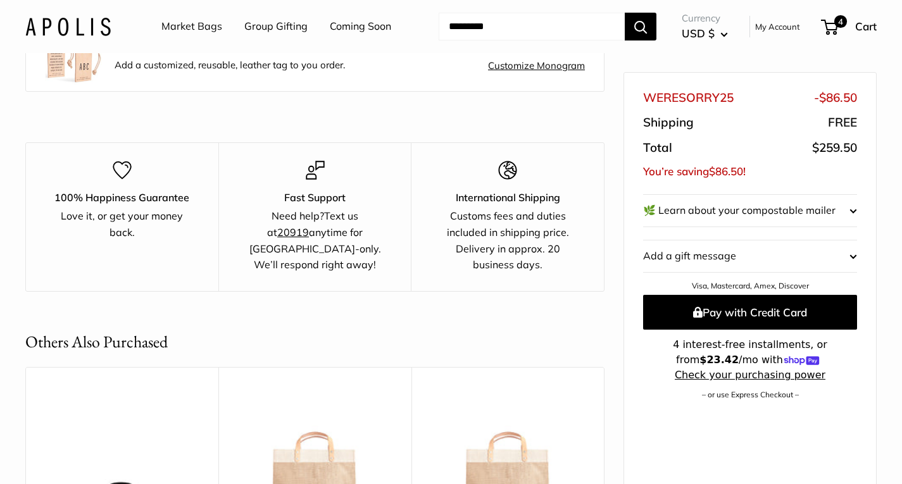
click at [646, 405] on shop-pay-wallet-button at bounding box center [644, 411] width 3 height 13
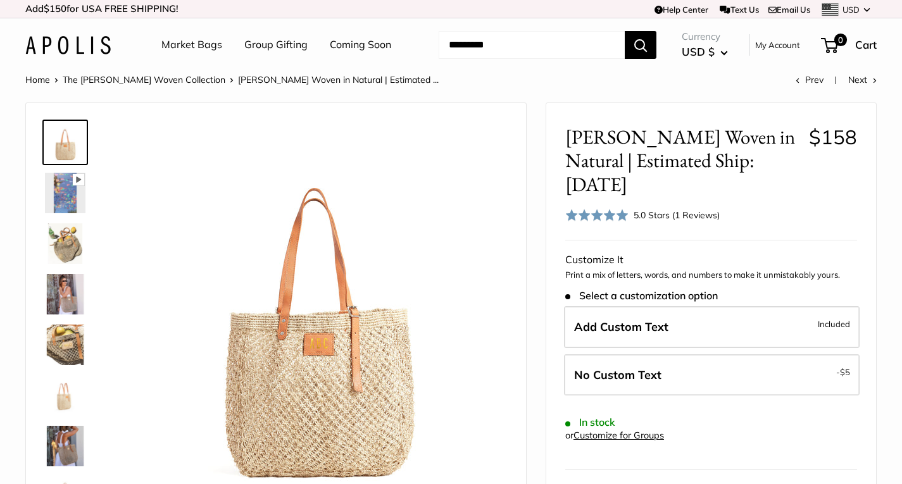
click at [206, 45] on link "Market Bags" at bounding box center [191, 44] width 61 height 19
click at [471, 54] on input "Search..." at bounding box center [532, 45] width 186 height 28
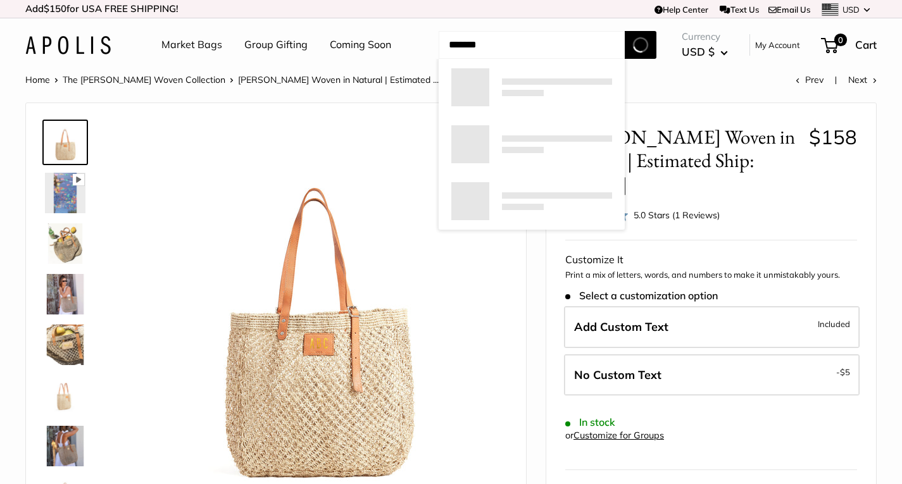
type input "*******"
click at [625, 31] on button "Search" at bounding box center [641, 45] width 32 height 28
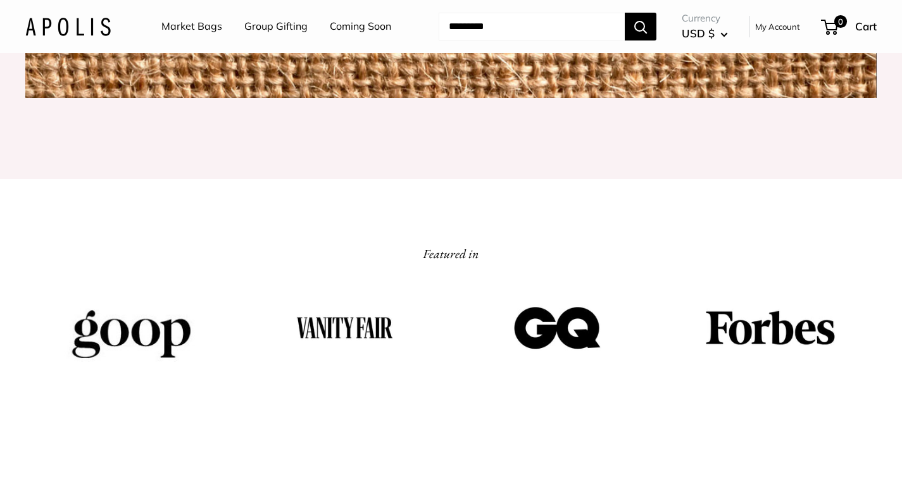
scroll to position [1647, 0]
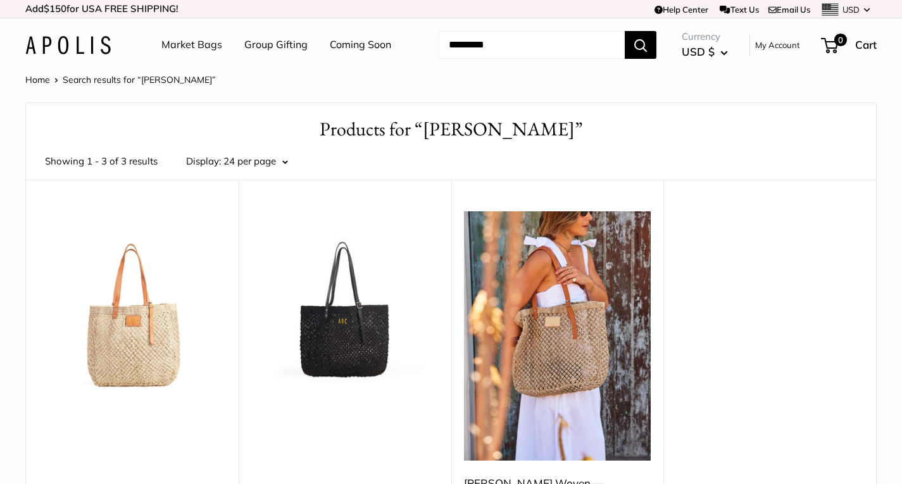
click at [0, 0] on img at bounding box center [0, 0] width 0 height 0
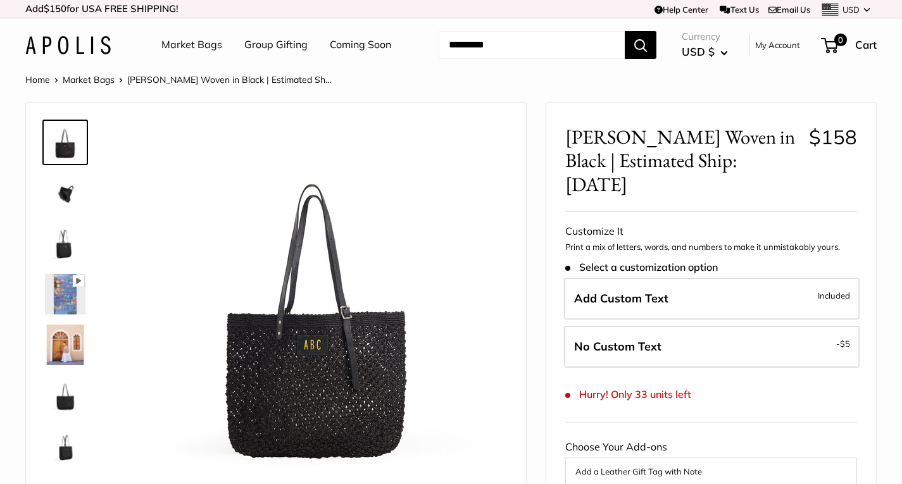
click at [75, 351] on img at bounding box center [65, 345] width 41 height 41
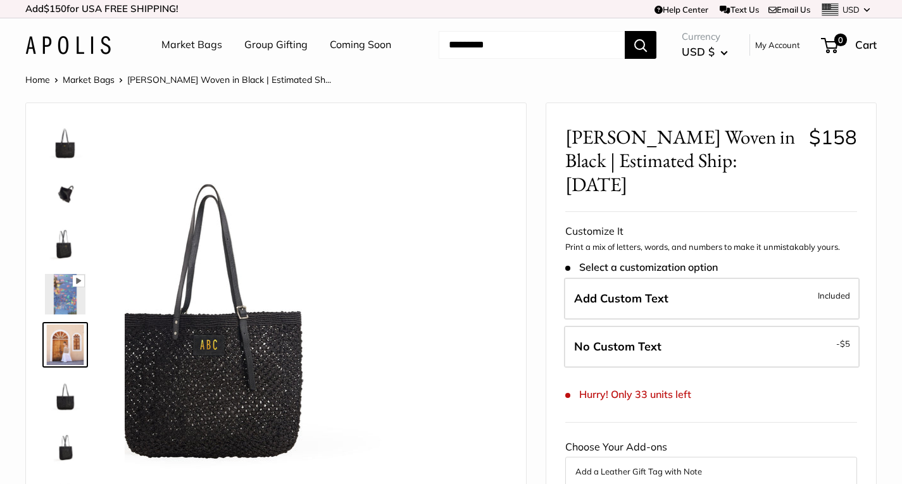
scroll to position [39, 0]
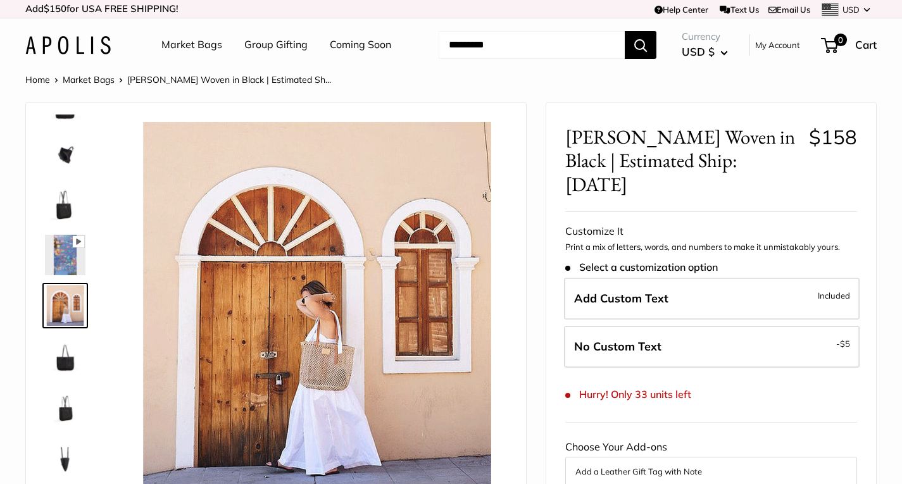
click at [59, 203] on img at bounding box center [65, 204] width 41 height 41
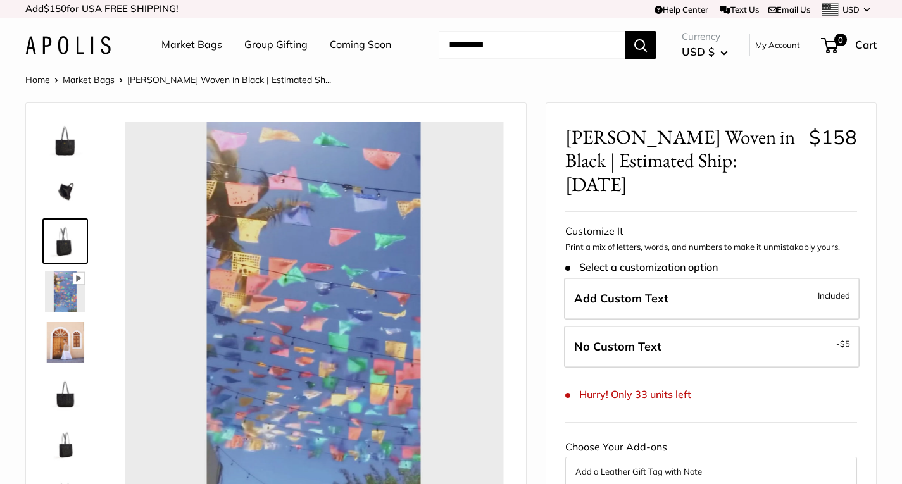
scroll to position [0, 0]
